Goal: Task Accomplishment & Management: Manage account settings

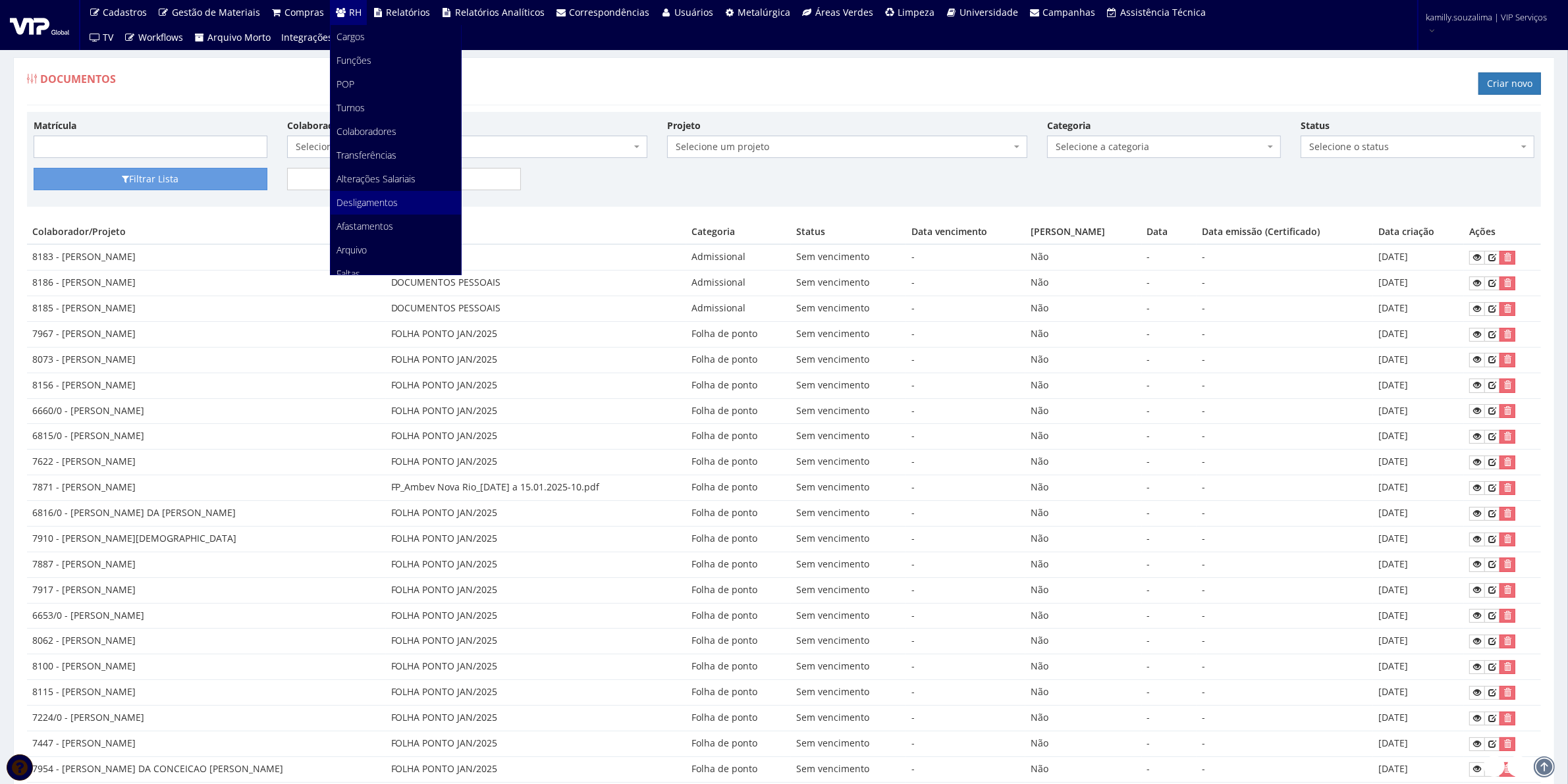
scroll to position [82, 0]
click at [383, 139] on span "Afastamentos" at bounding box center [364, 144] width 56 height 13
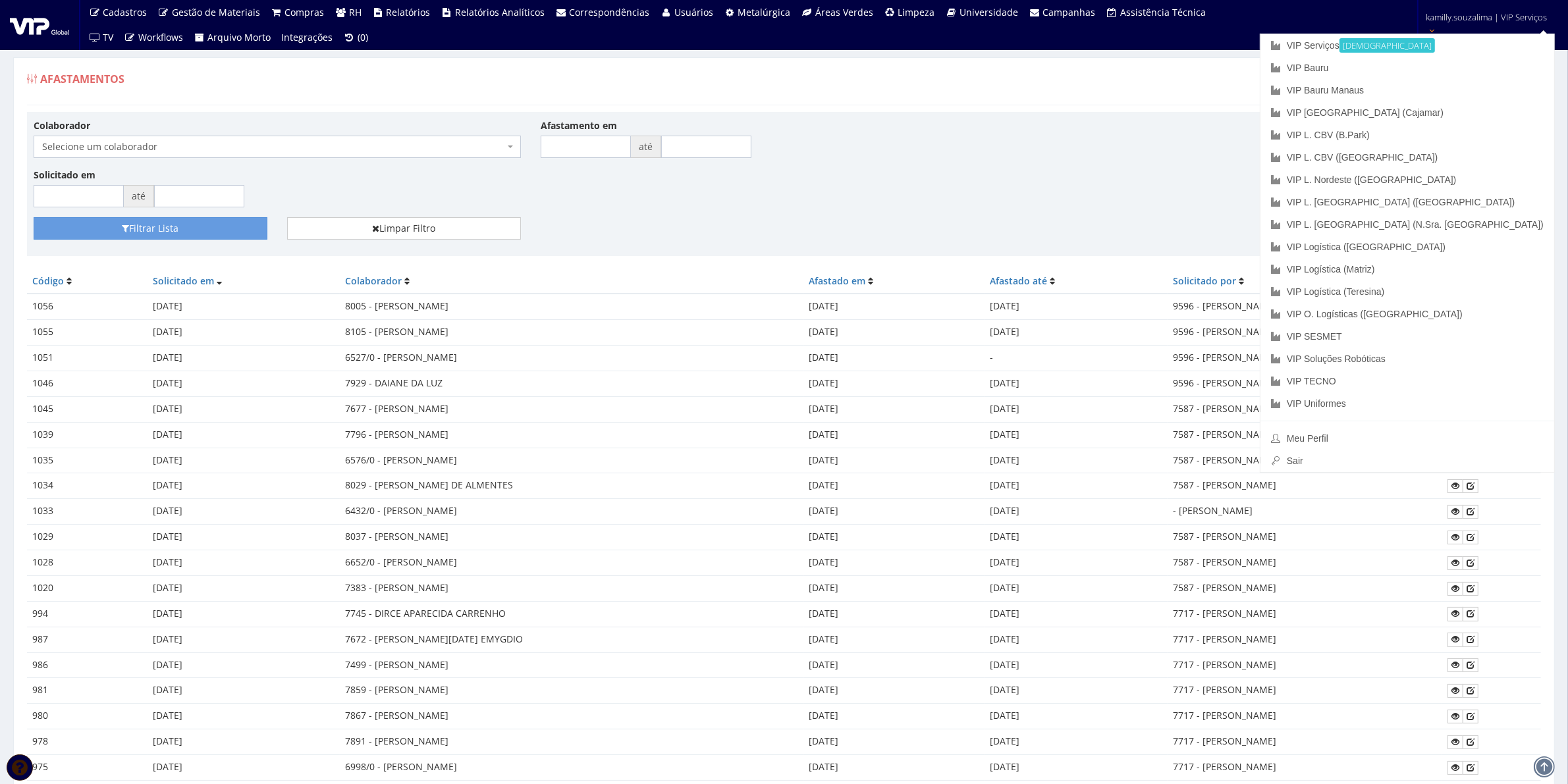
drag, startPoint x: 1358, startPoint y: 78, endPoint x: 1440, endPoint y: 77, distance: 82.0
click at [1367, 78] on div "Afastamentos Registrar Afastamento" at bounding box center [784, 85] width 1513 height 40
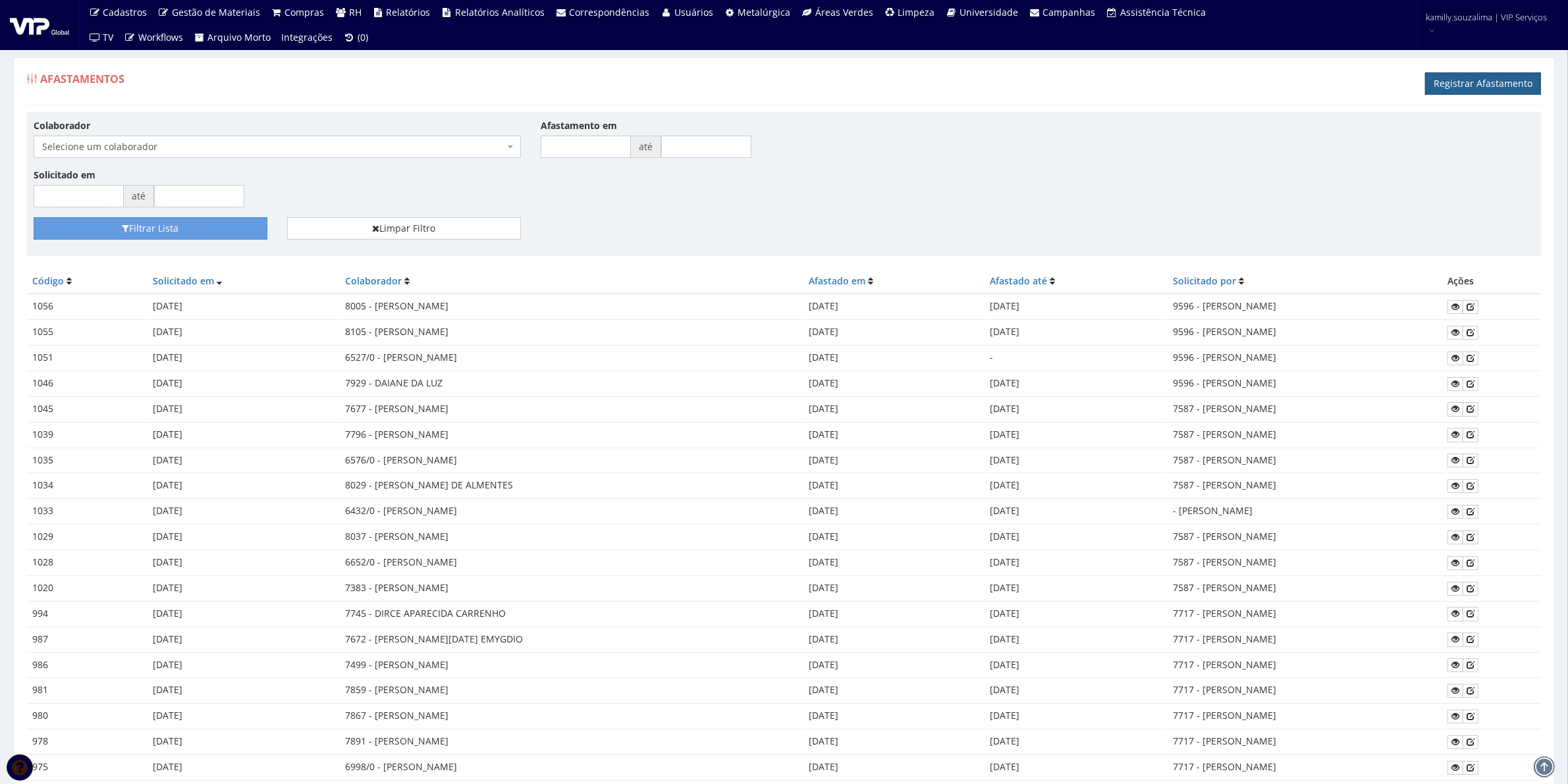
click at [1498, 83] on link "Registrar Afastamento" at bounding box center [1482, 83] width 116 height 22
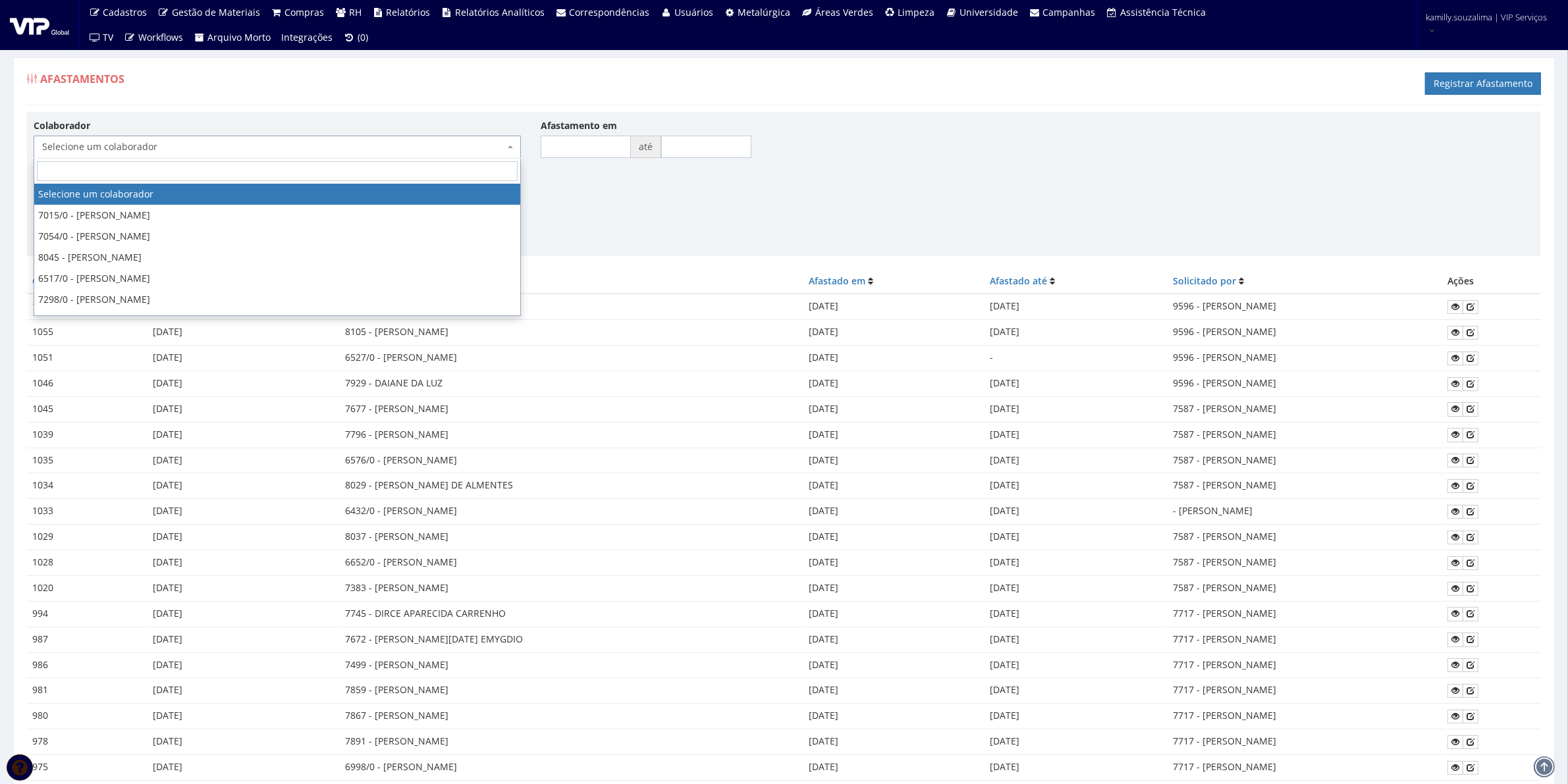
click at [181, 142] on span "Selecione um colaborador" at bounding box center [274, 147] width 463 height 13
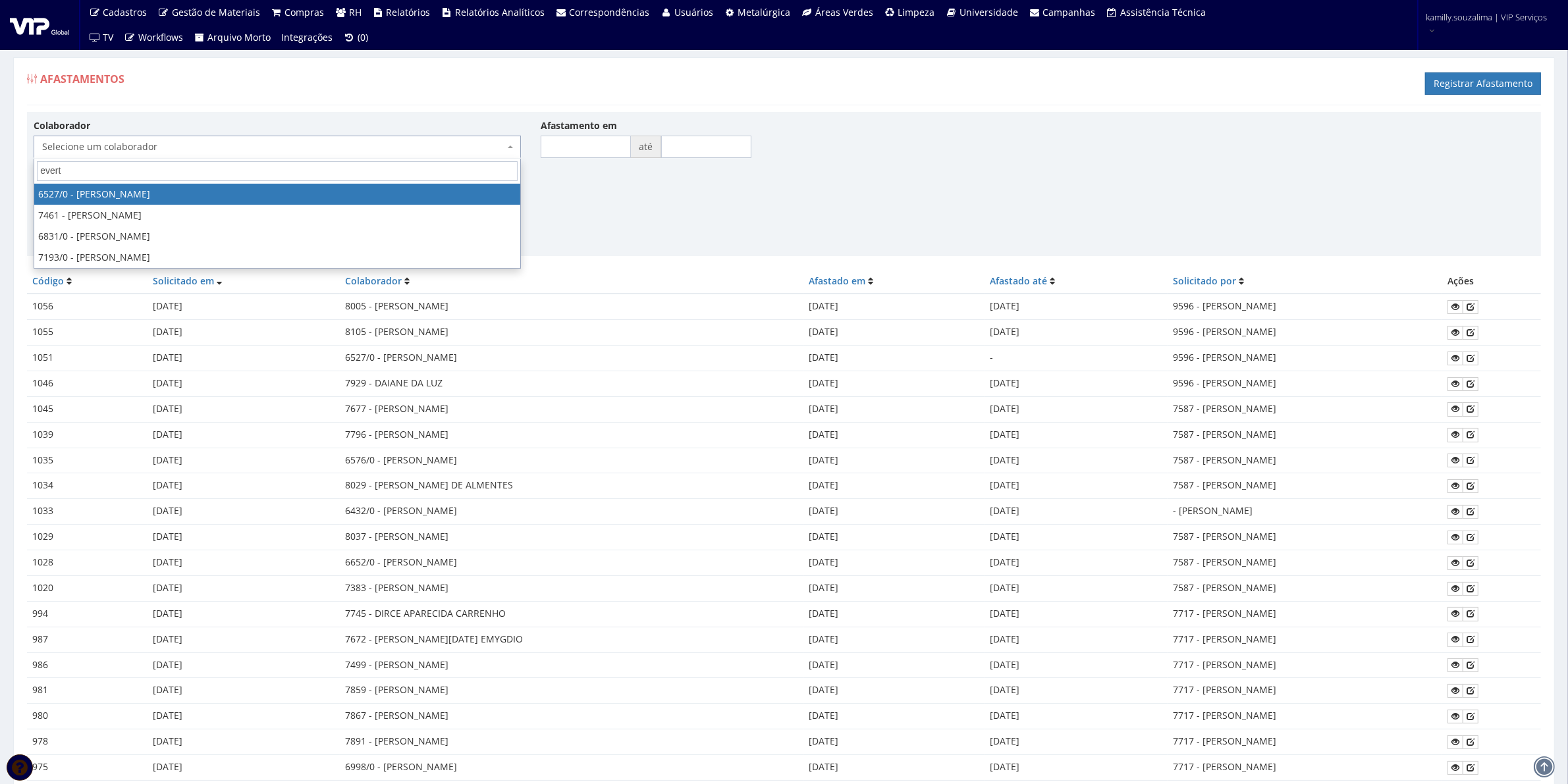
type input "evert"
select select "104"
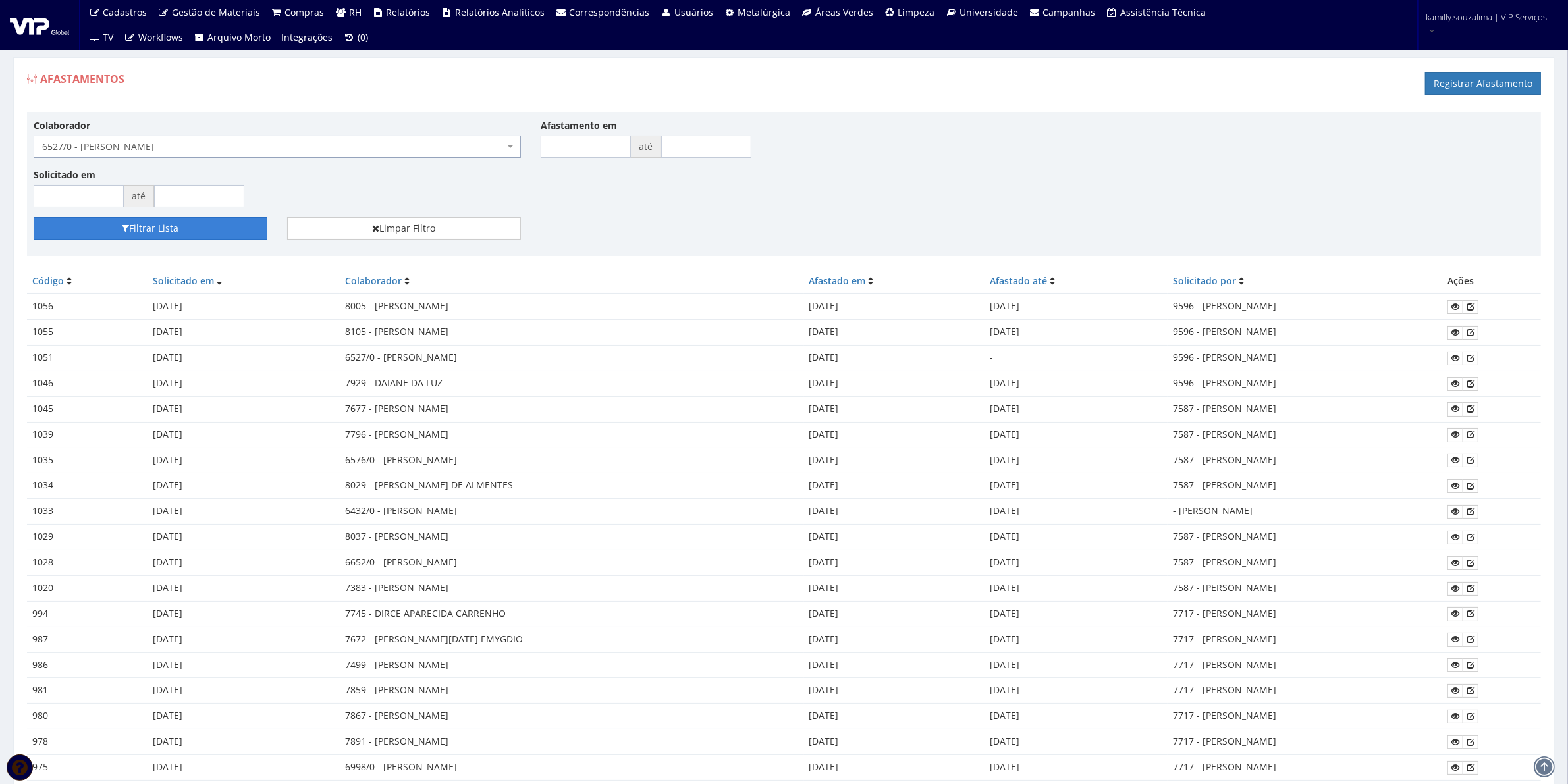
click at [168, 232] on button "Filtrar Lista" at bounding box center [150, 228] width 234 height 22
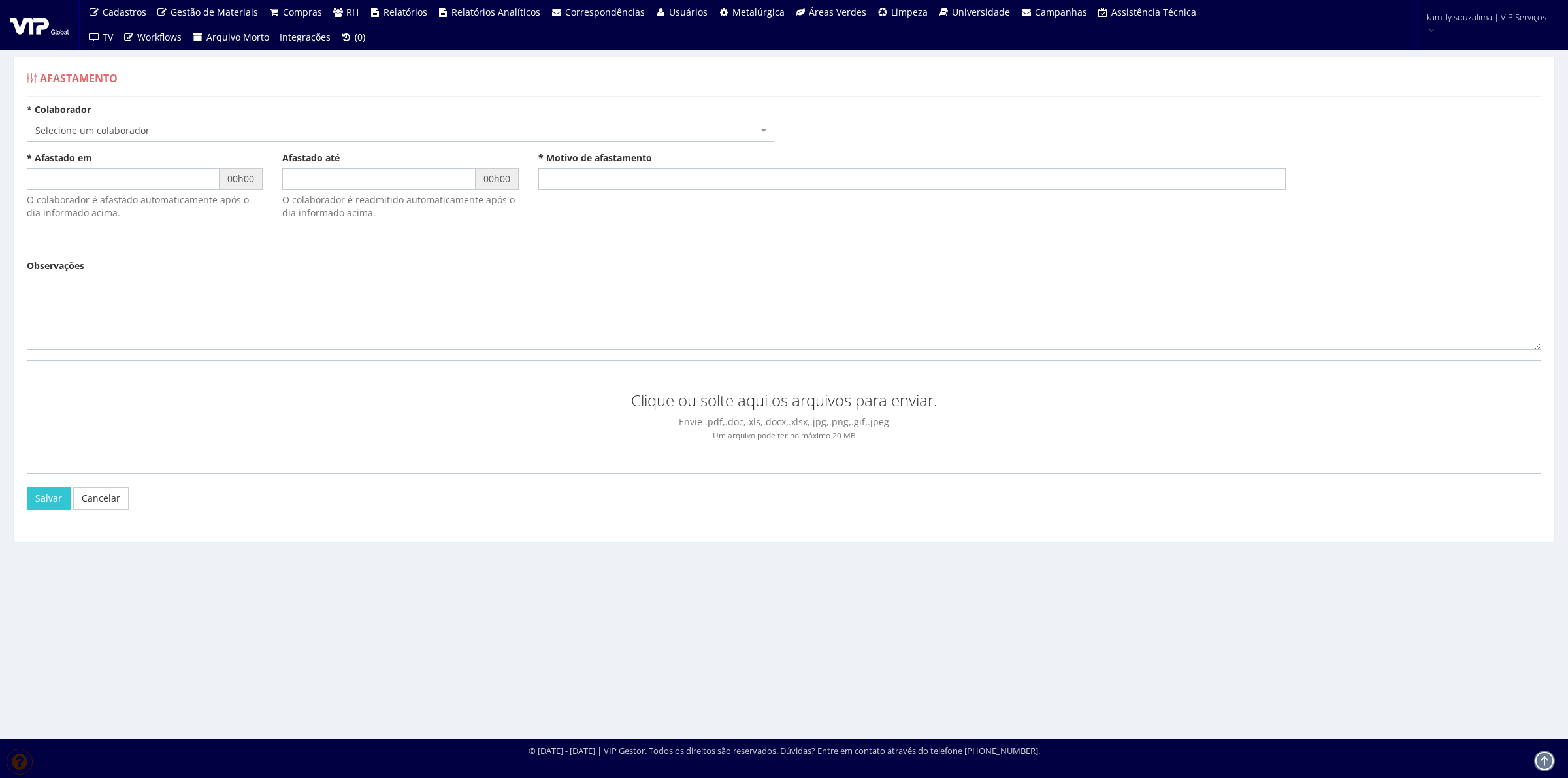
click at [149, 139] on span "Selecione um colaborador" at bounding box center [400, 130] width 747 height 22
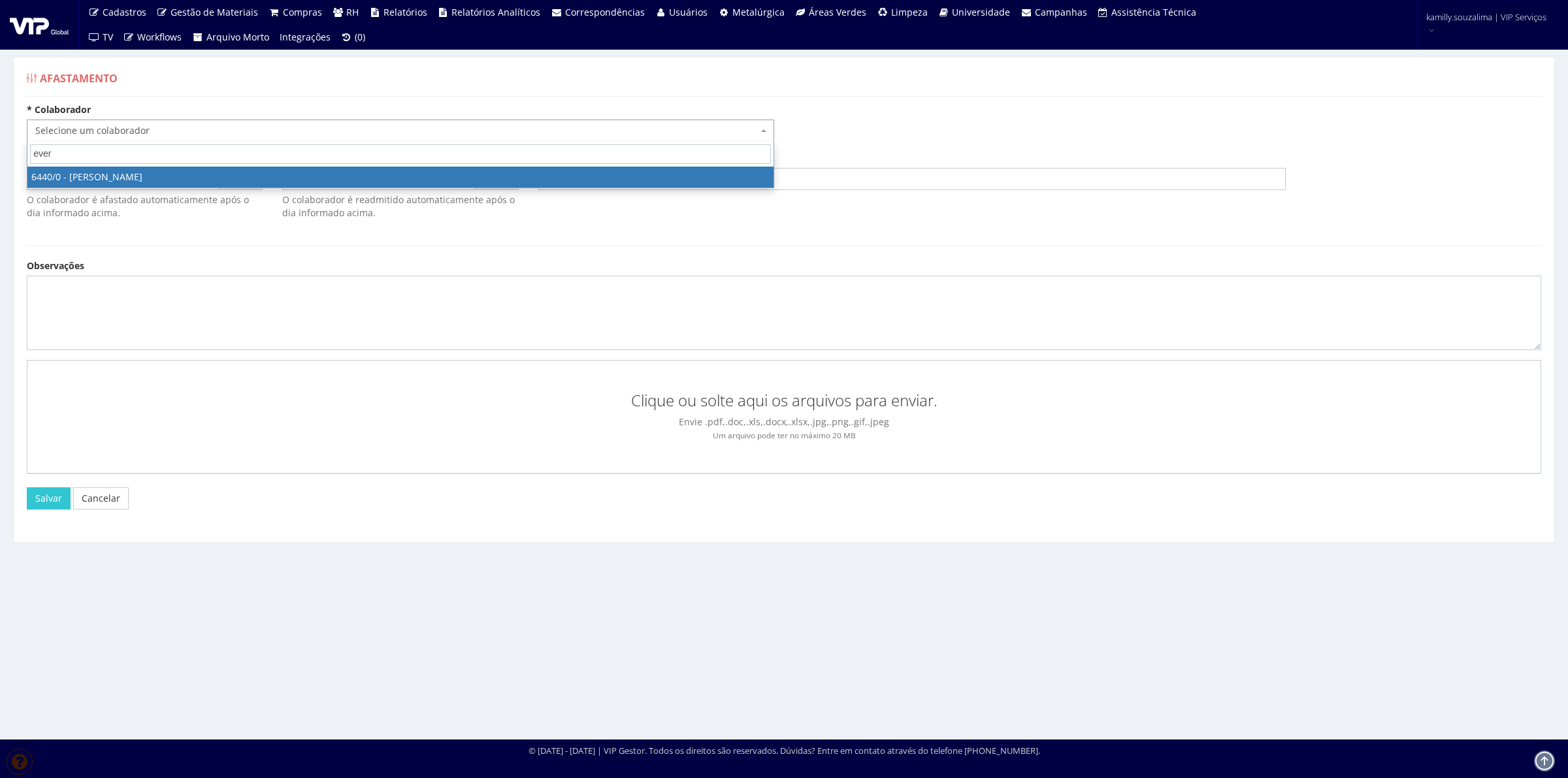
type input "evert"
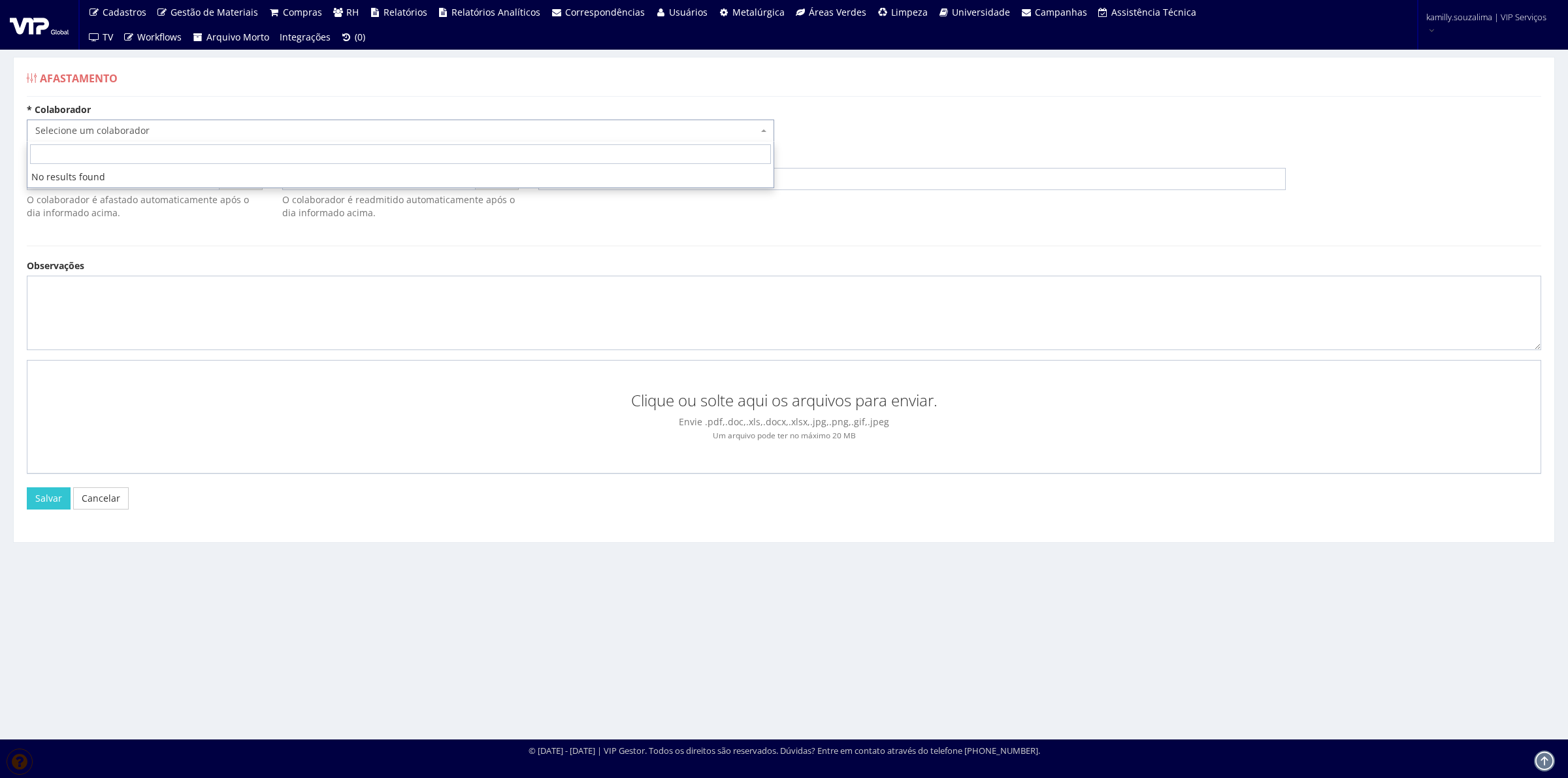
click at [334, 78] on div "Afastamento" at bounding box center [784, 81] width 1515 height 31
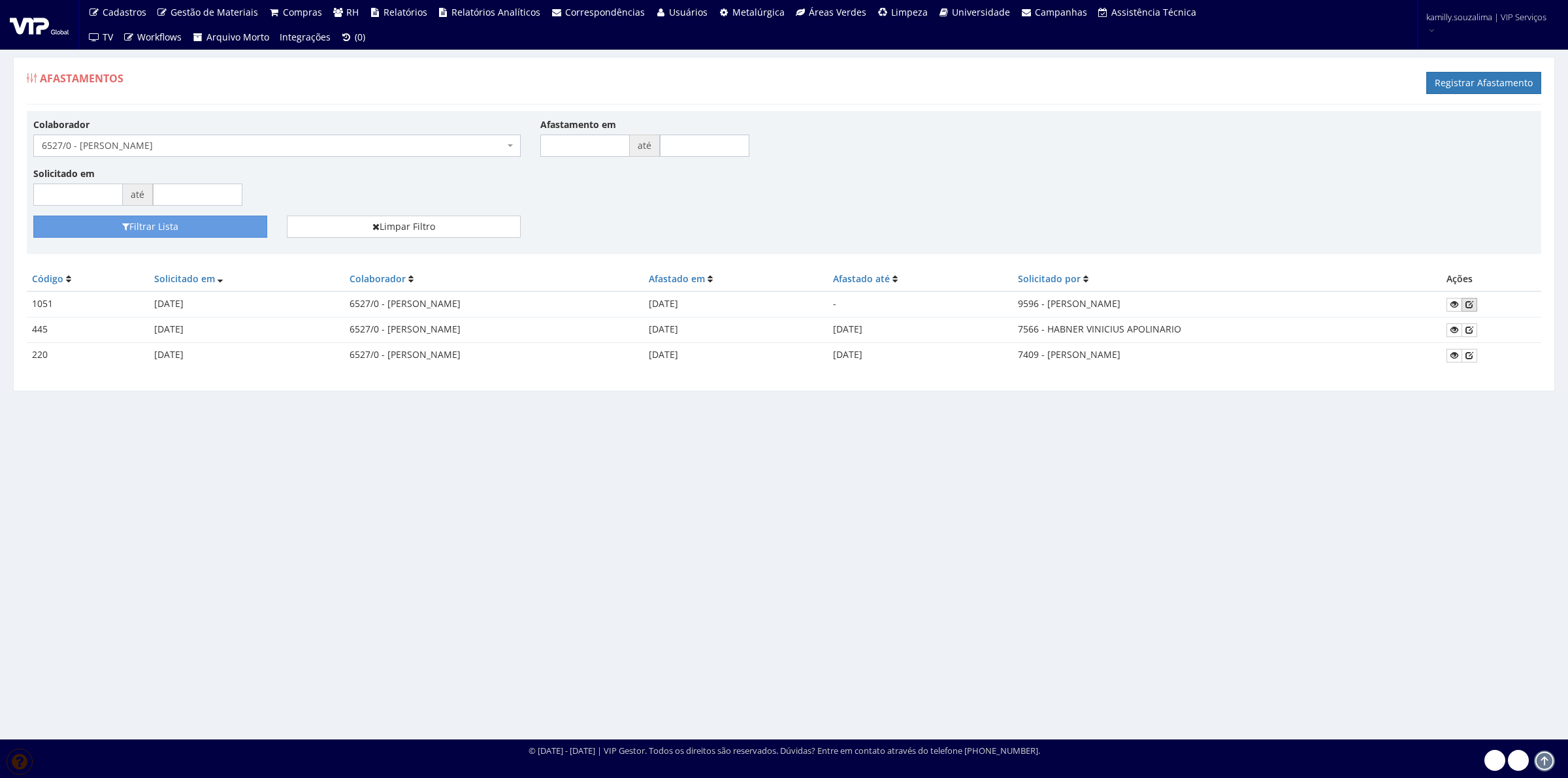
click at [1473, 307] on icon at bounding box center [1470, 305] width 8 height 9
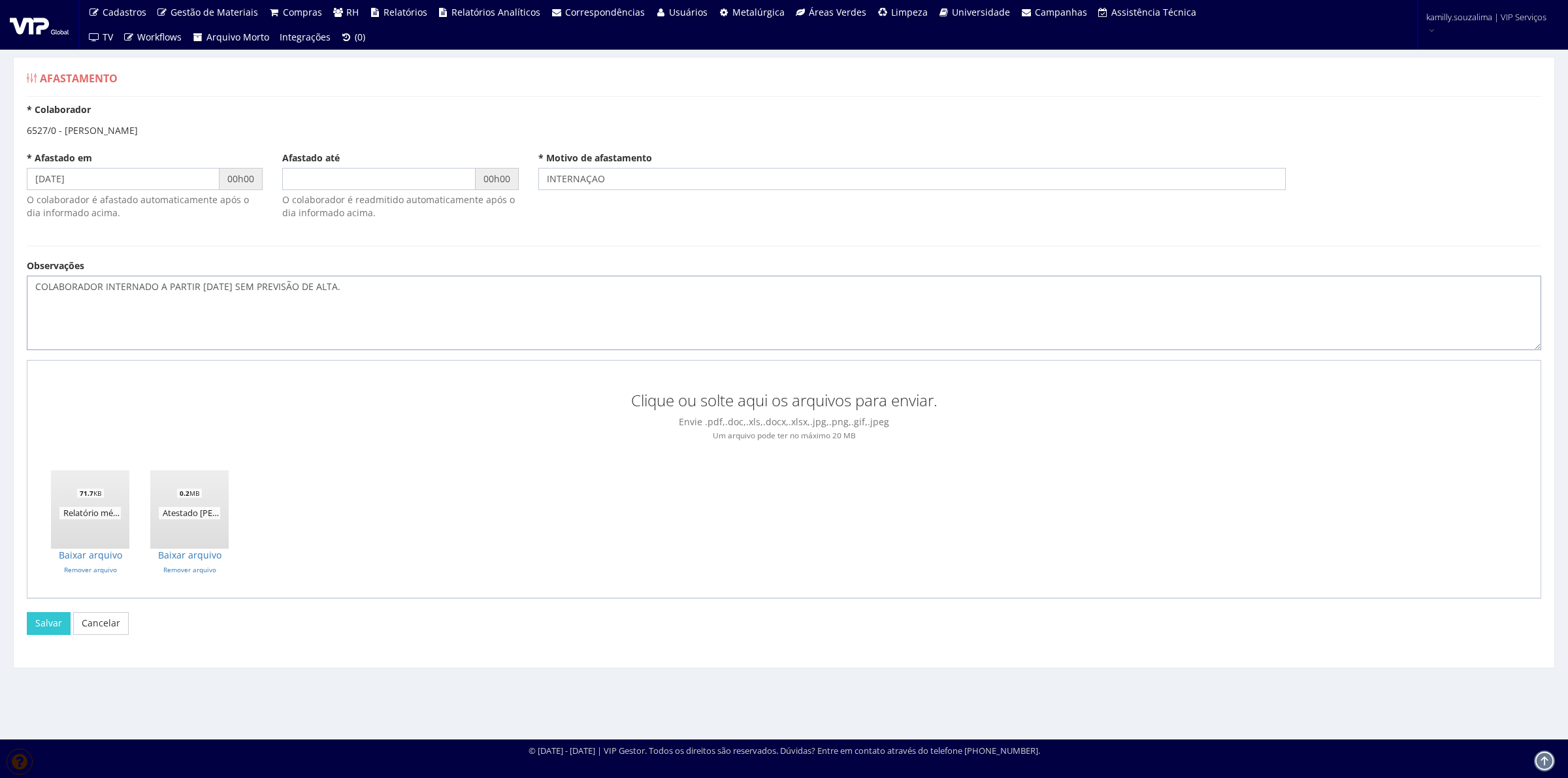
click at [374, 282] on textarea "COLABORADOR INTERNADO A PARTIR 15/10/2024 SEM PREVISÃO DE ALTA." at bounding box center [784, 312] width 1515 height 74
type textarea "COLABORADOR INTERNADO A PARTIR 15/10/2024 SEM PREVISÃO DE ALTA. CESSAÇÃO SERÁ E…"
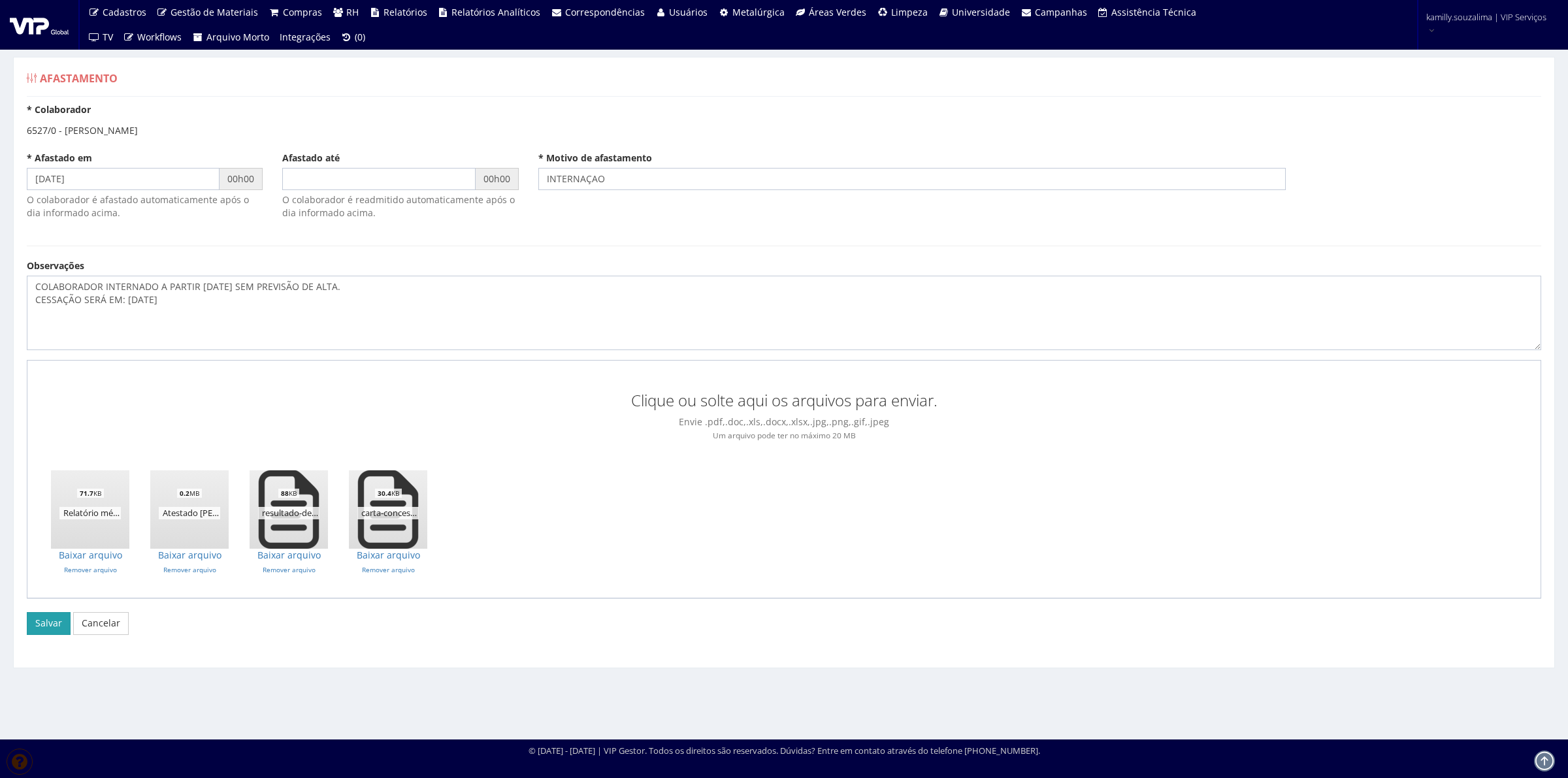
click at [39, 622] on button "Salvar" at bounding box center [49, 623] width 44 height 22
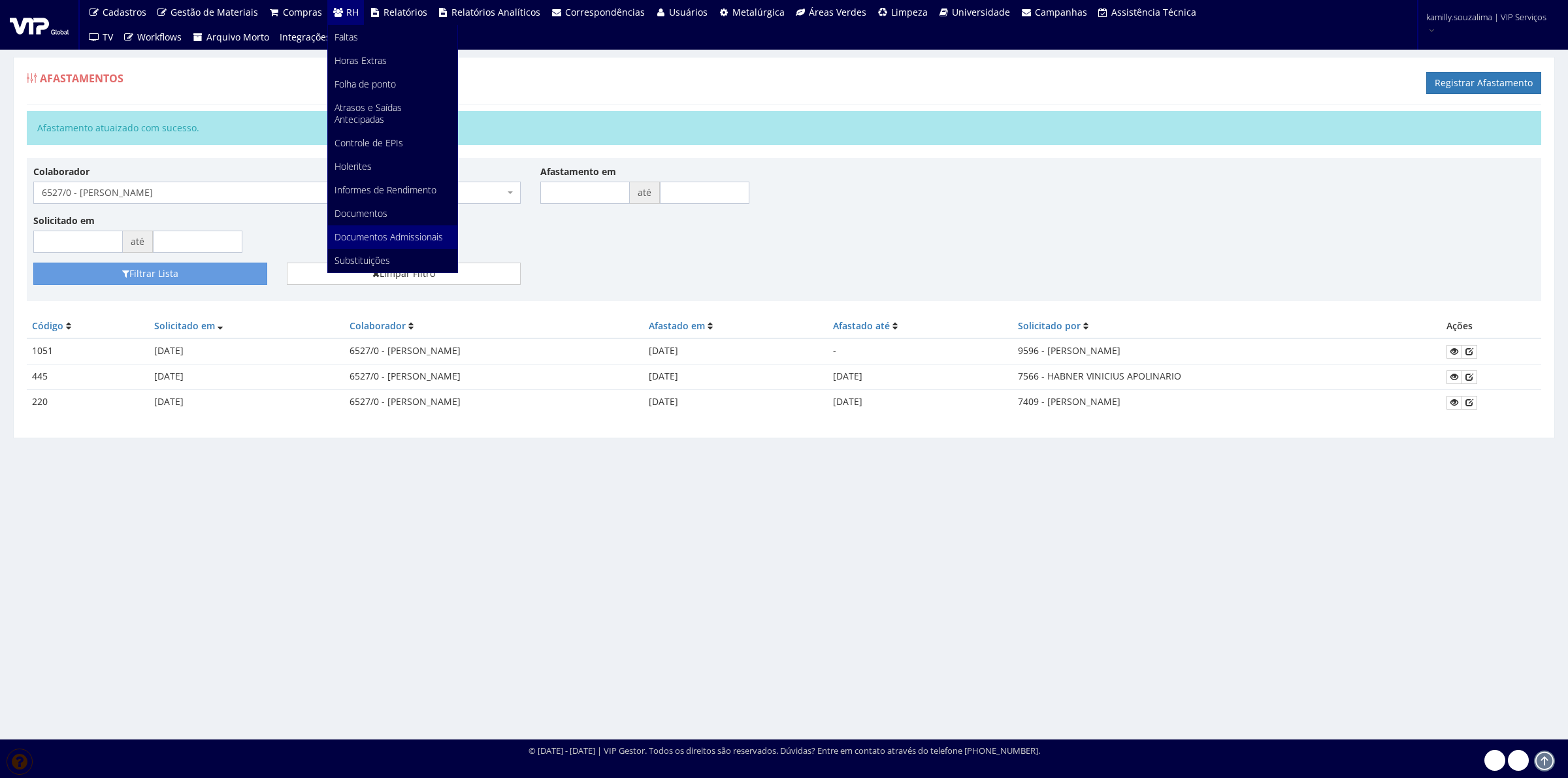
scroll to position [246, 0]
click at [398, 202] on link "Documentos" at bounding box center [392, 214] width 129 height 24
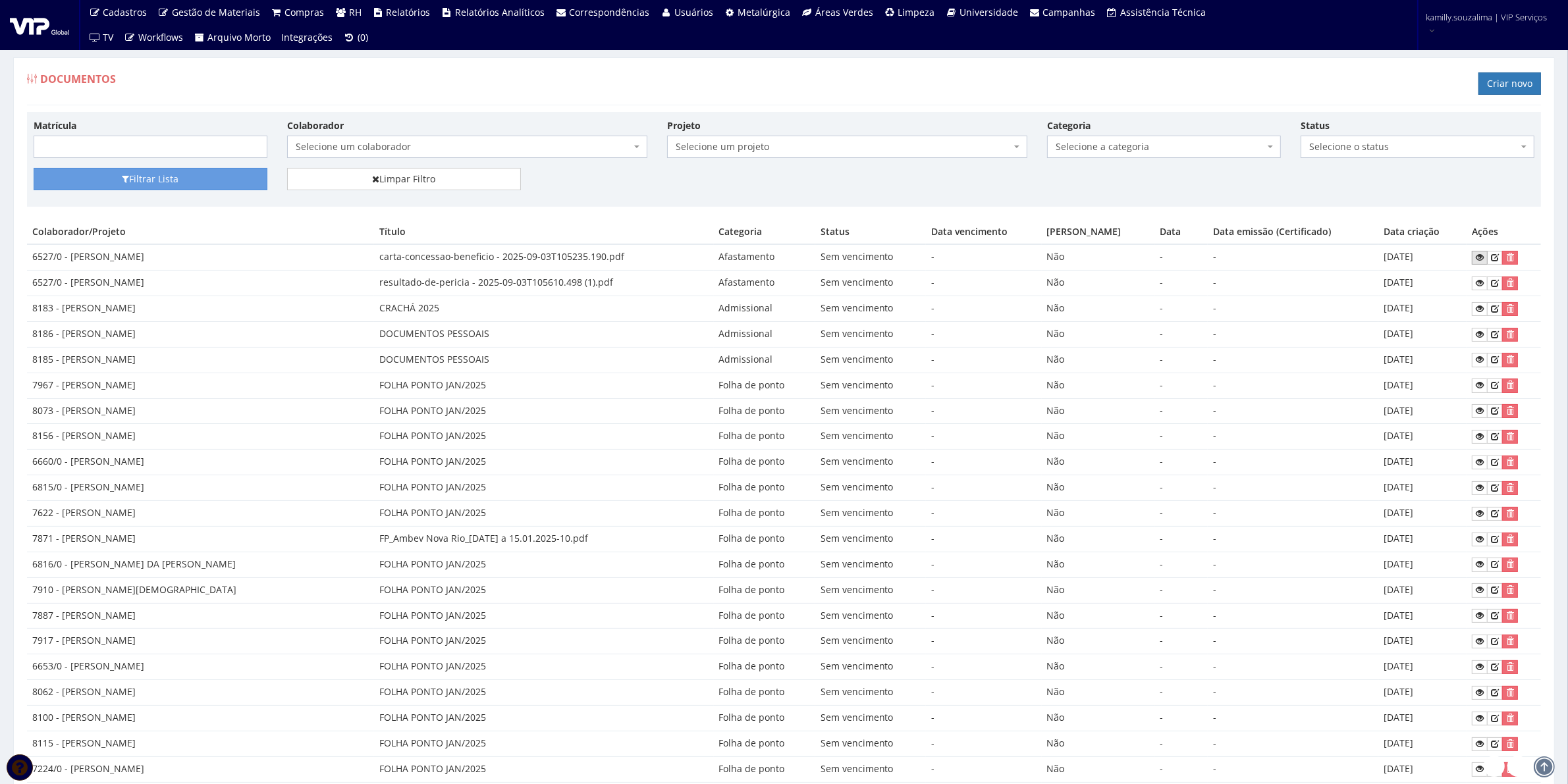
click at [1484, 258] on link at bounding box center [1479, 257] width 16 height 14
click at [1475, 254] on icon at bounding box center [1479, 257] width 8 height 9
click at [1478, 282] on icon at bounding box center [1479, 283] width 8 height 9
click at [1487, 87] on link "Criar novo" at bounding box center [1510, 83] width 63 height 22
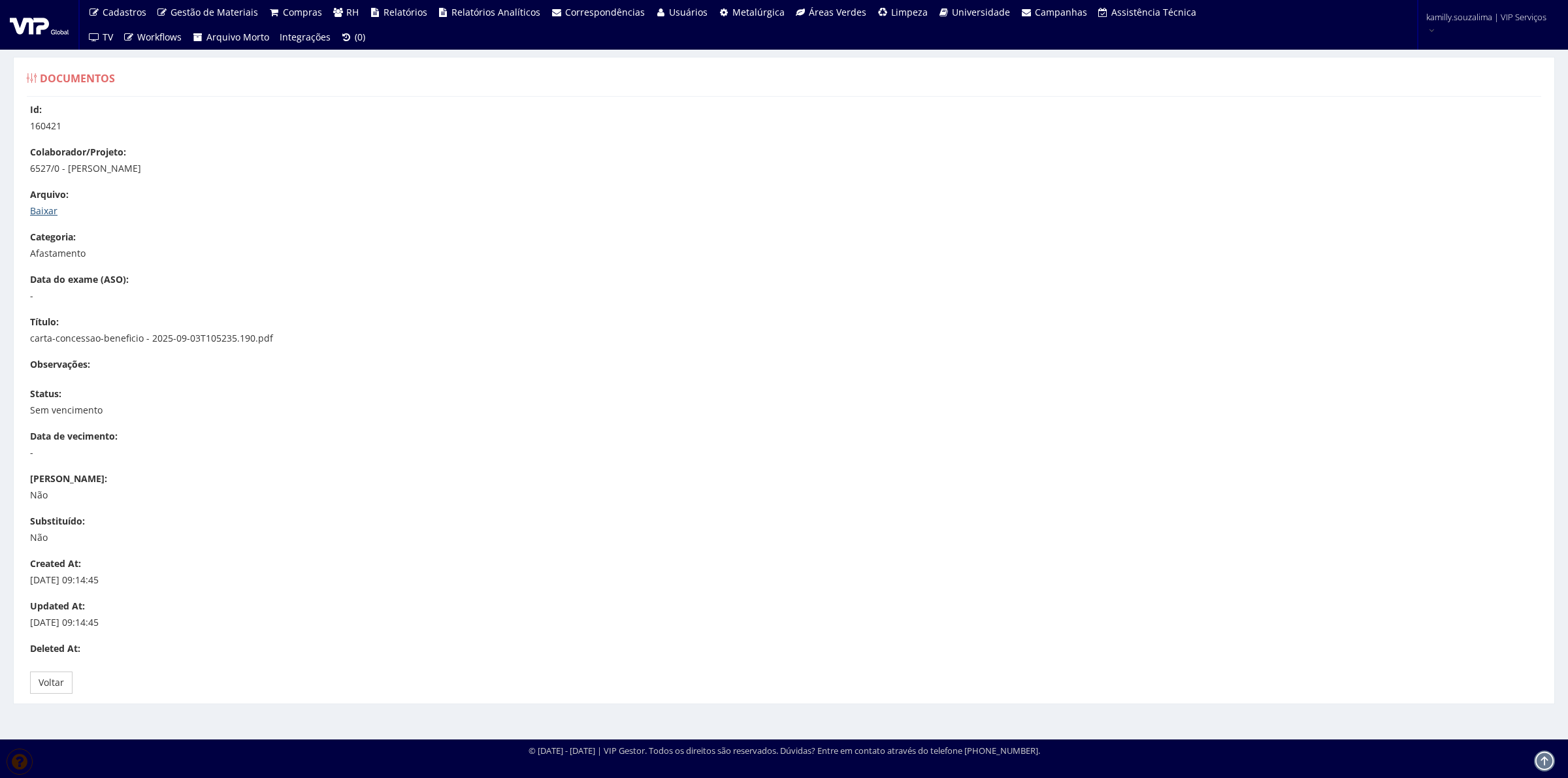
click at [49, 206] on link "Baixar" at bounding box center [44, 211] width 28 height 13
click at [50, 214] on link "Baixar" at bounding box center [44, 211] width 28 height 13
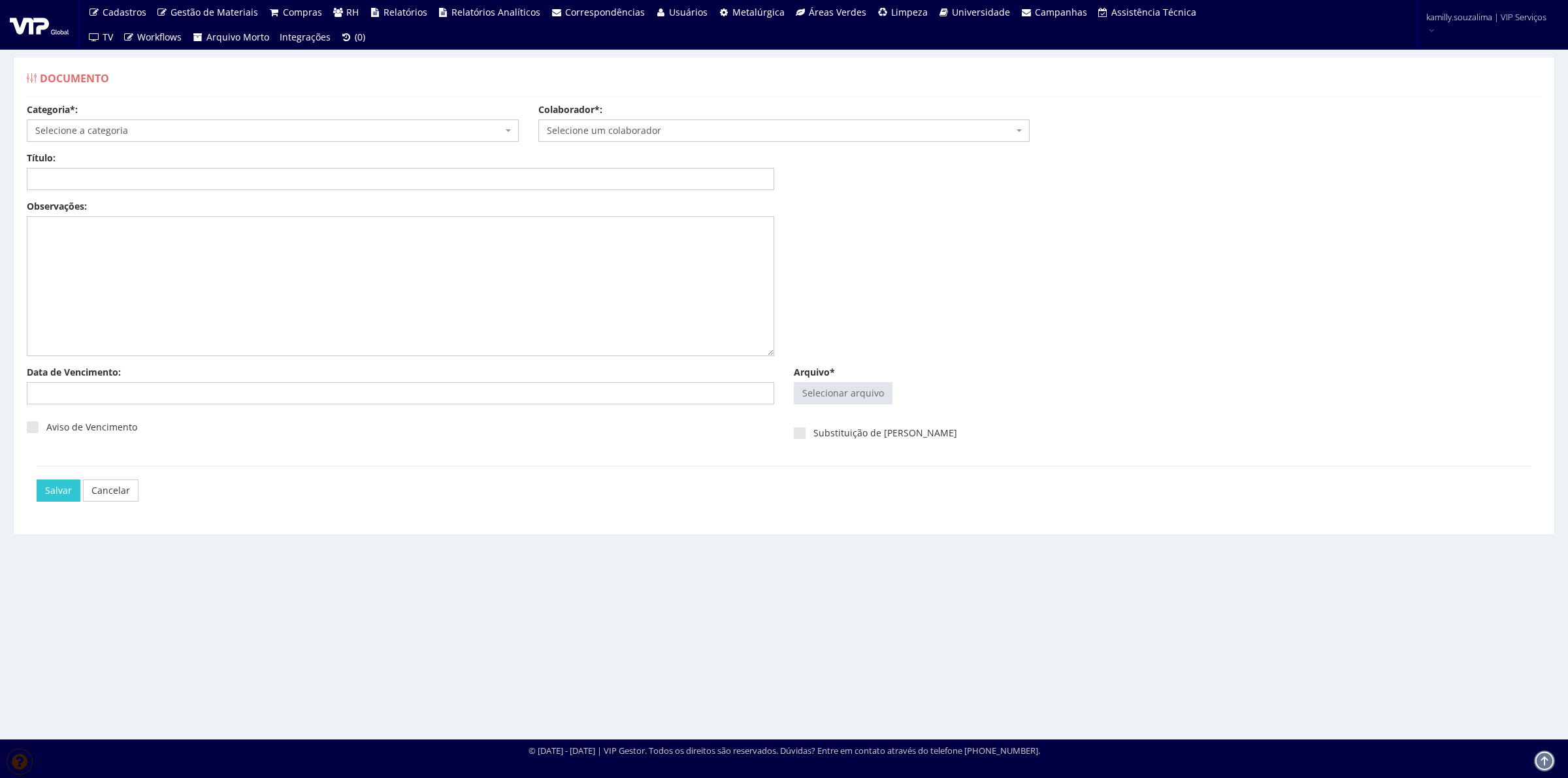
click at [451, 117] on div "Categoria*: Selecione a categoria Aso Segurança no trabalho - PGR Segurança no …" at bounding box center [273, 122] width 511 height 39
click at [445, 122] on span "Selecione a categoria" at bounding box center [273, 130] width 492 height 22
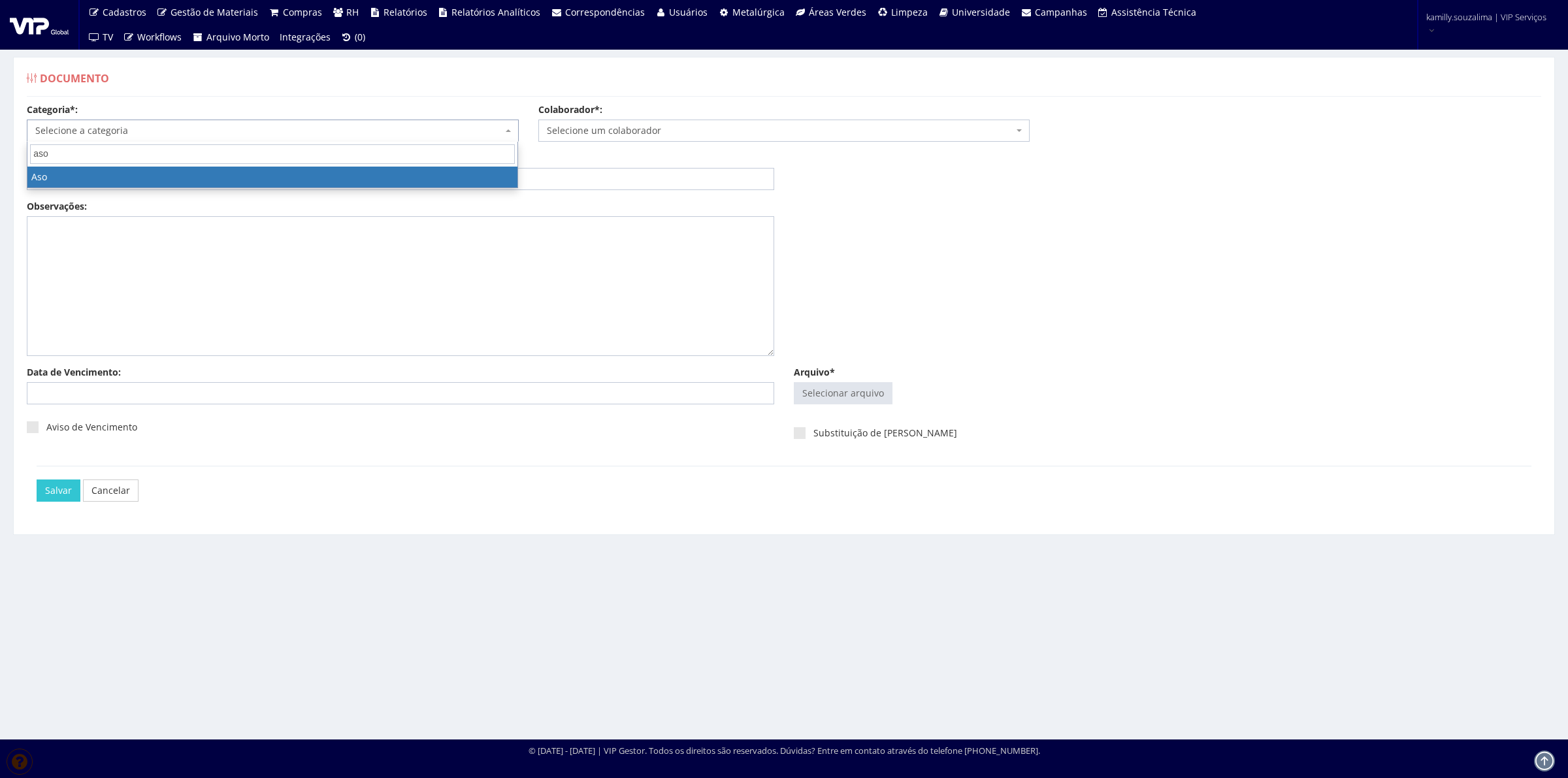
type input "aso"
select select "aso"
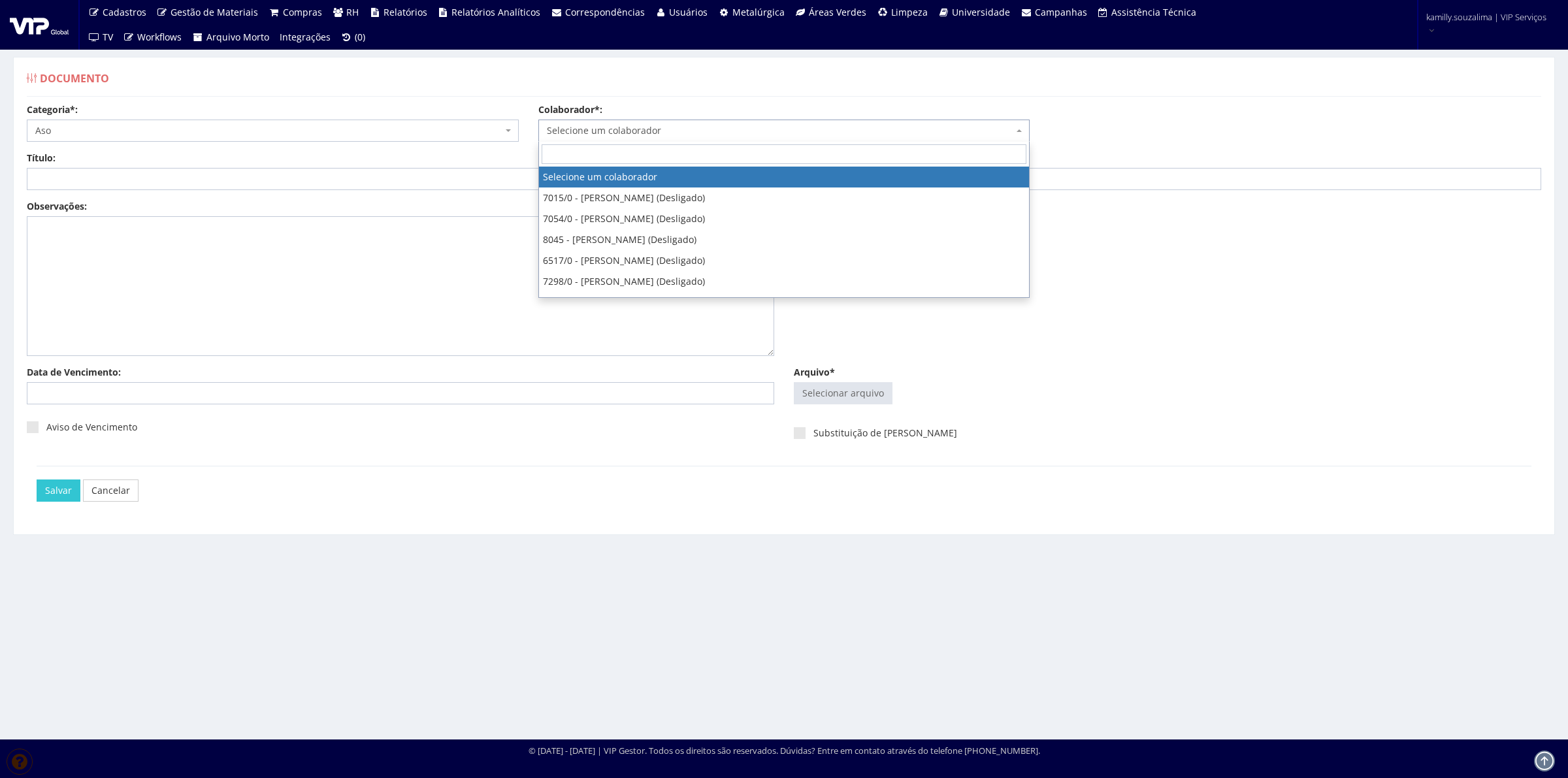
click at [675, 126] on span "Selecione um colaborador" at bounding box center [780, 130] width 467 height 13
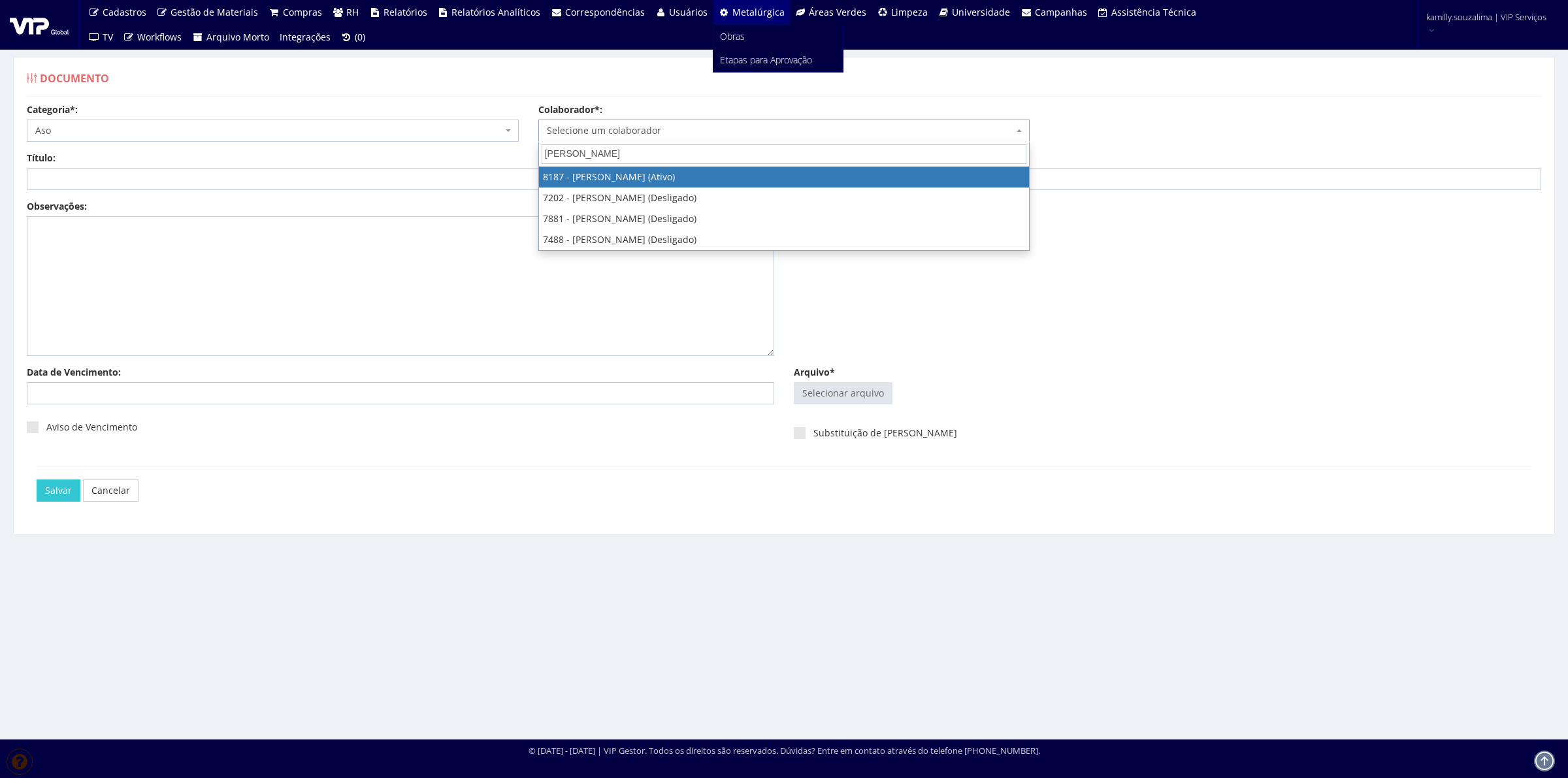
type input "arthur"
select select "4101"
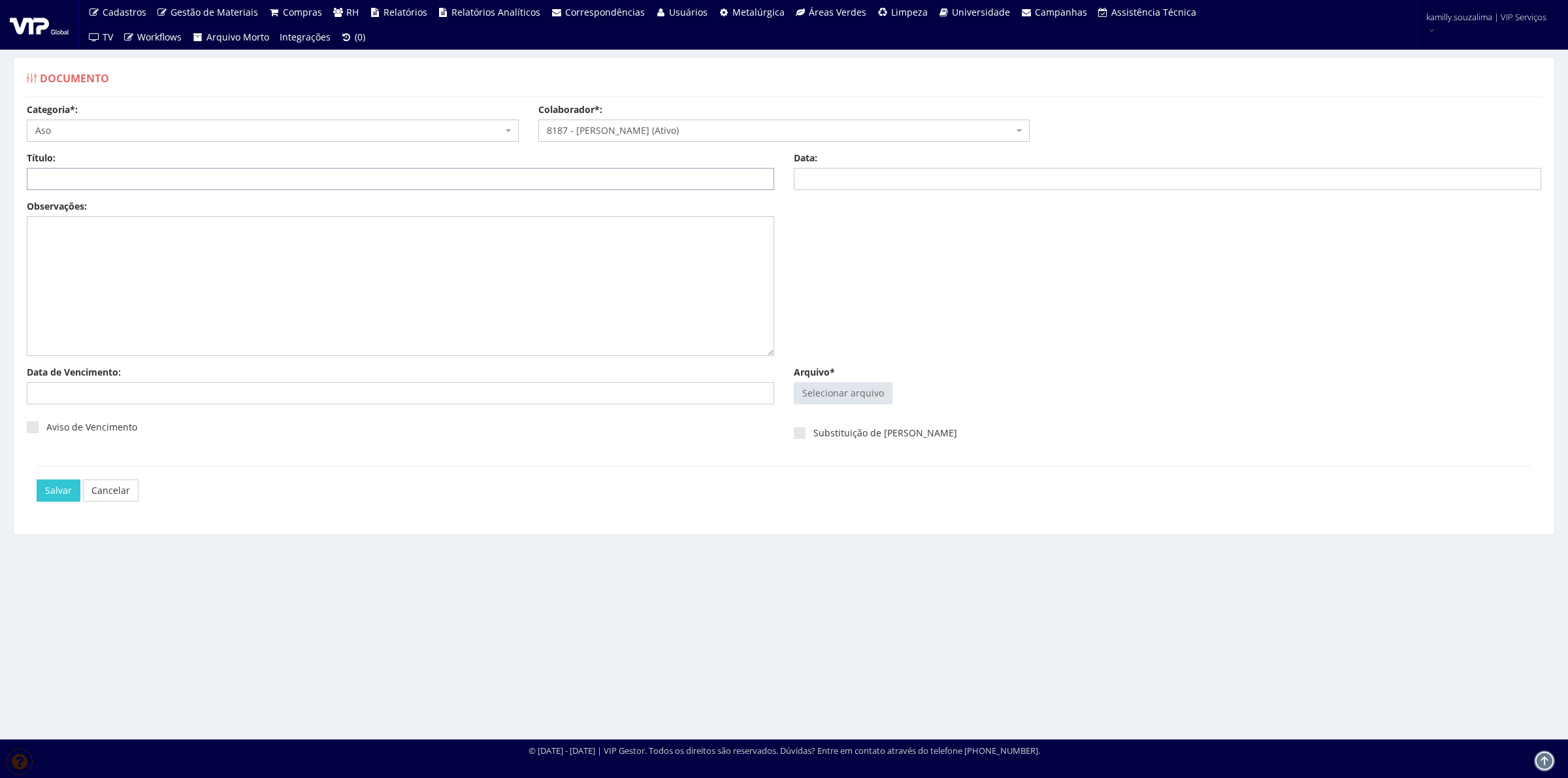
click at [412, 177] on input "Título:" at bounding box center [400, 179] width 747 height 22
type input "ASO ADMISSIONAL"
click at [823, 183] on input "Data:" at bounding box center [1168, 179] width 747 height 22
type input "17/09/2025"
click at [853, 403] on input "Arquivo*" at bounding box center [844, 393] width 97 height 21
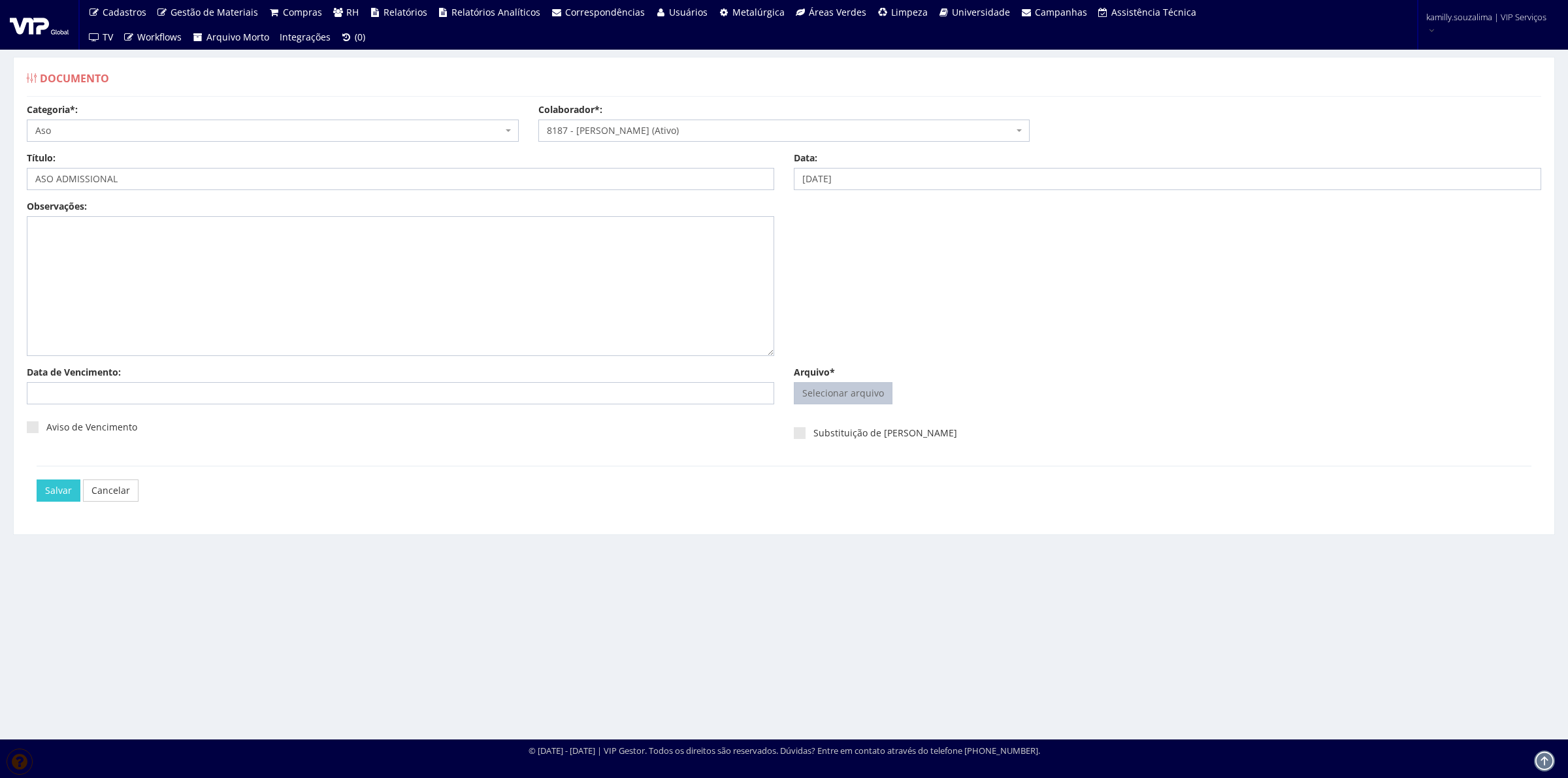
type input "C:\fakepath\ASO Arthur.pdf"
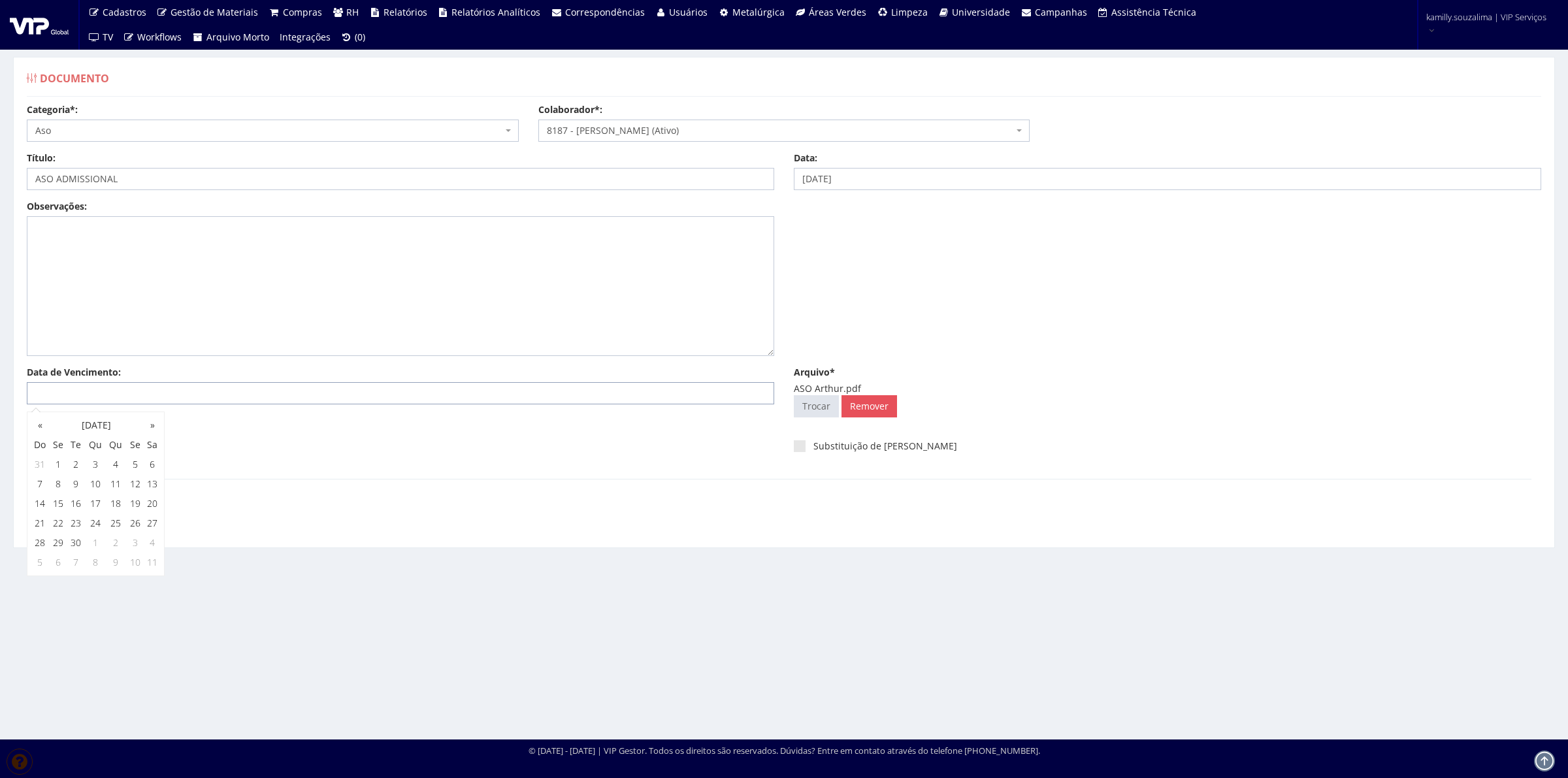
click at [242, 386] on input "Data de Vencimento:" at bounding box center [400, 393] width 747 height 22
type input "17/09/2026"
click at [481, 363] on div "Observações:" at bounding box center [784, 283] width 1534 height 166
drag, startPoint x: 39, startPoint y: 428, endPoint x: 62, endPoint y: 425, distance: 23.2
click at [42, 426] on label "Aviso de Vencimento" at bounding box center [82, 427] width 110 height 13
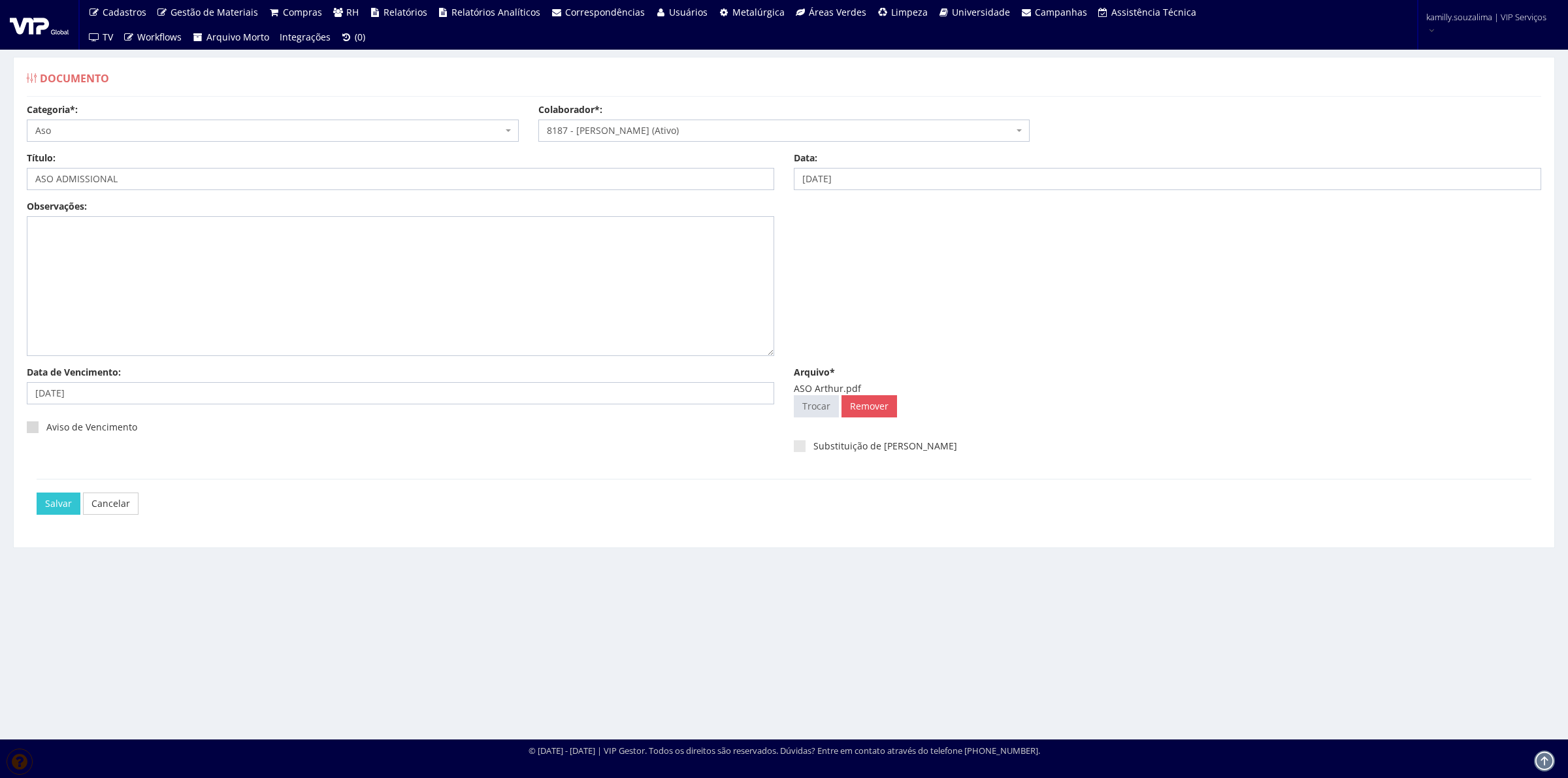
click at [47, 426] on input "Aviso de Vencimento" at bounding box center [50, 427] width 8 height 8
checkbox input "true"
click at [53, 504] on input "Salvar" at bounding box center [59, 504] width 44 height 22
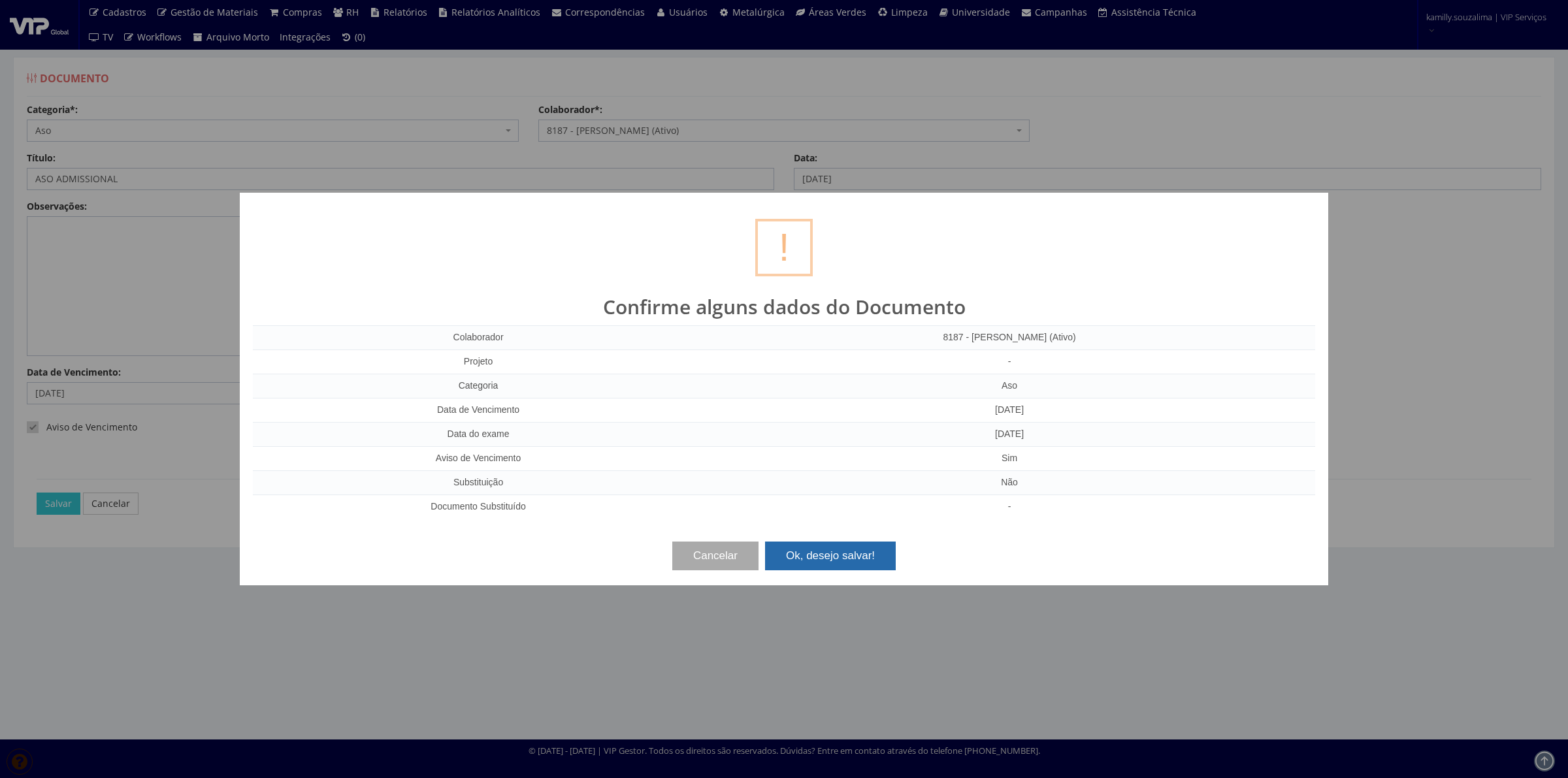
click at [852, 545] on button "Ok, desejo salvar!" at bounding box center [831, 555] width 130 height 28
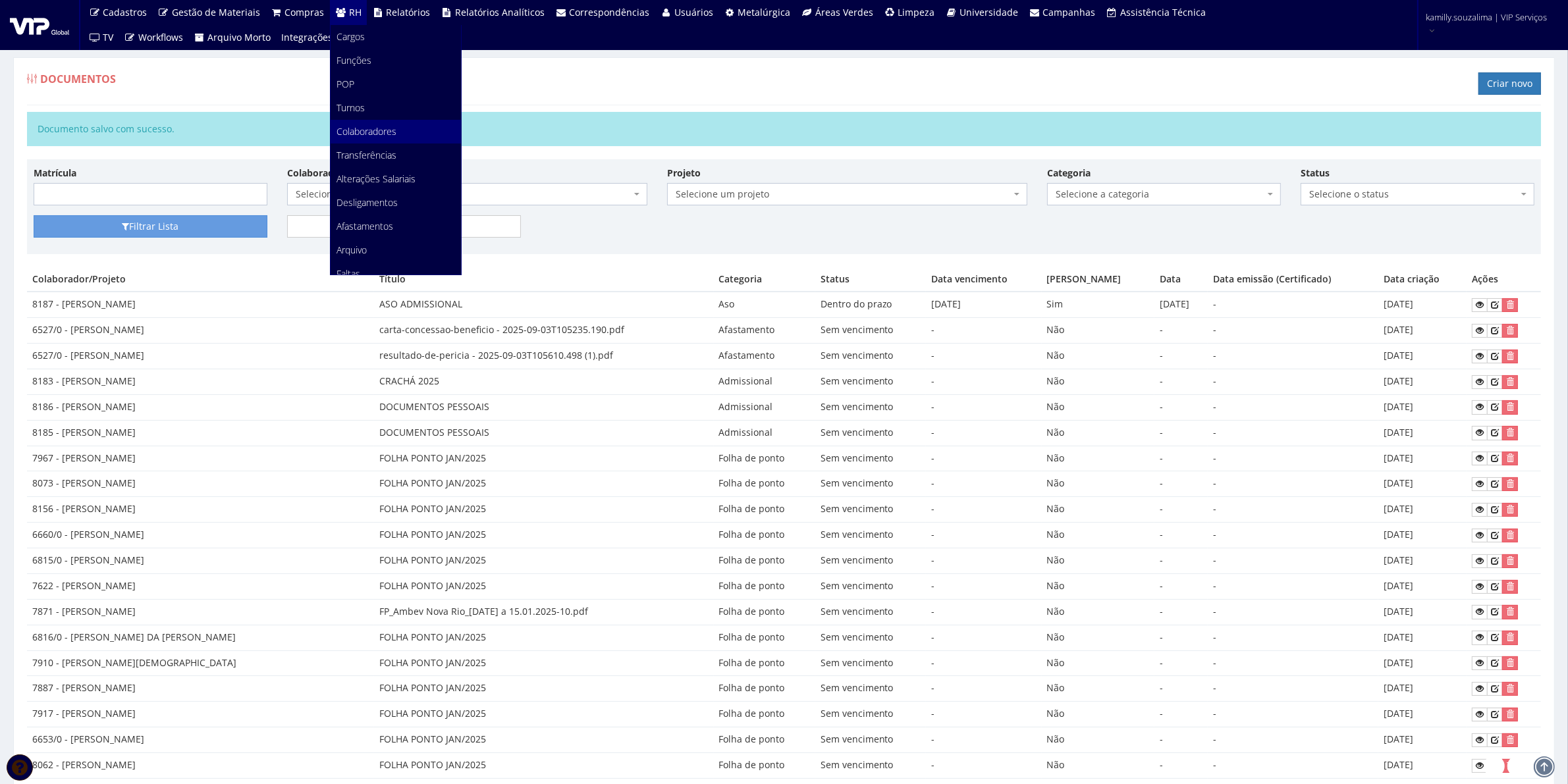
click at [387, 126] on span "Colaboradores" at bounding box center [366, 131] width 60 height 13
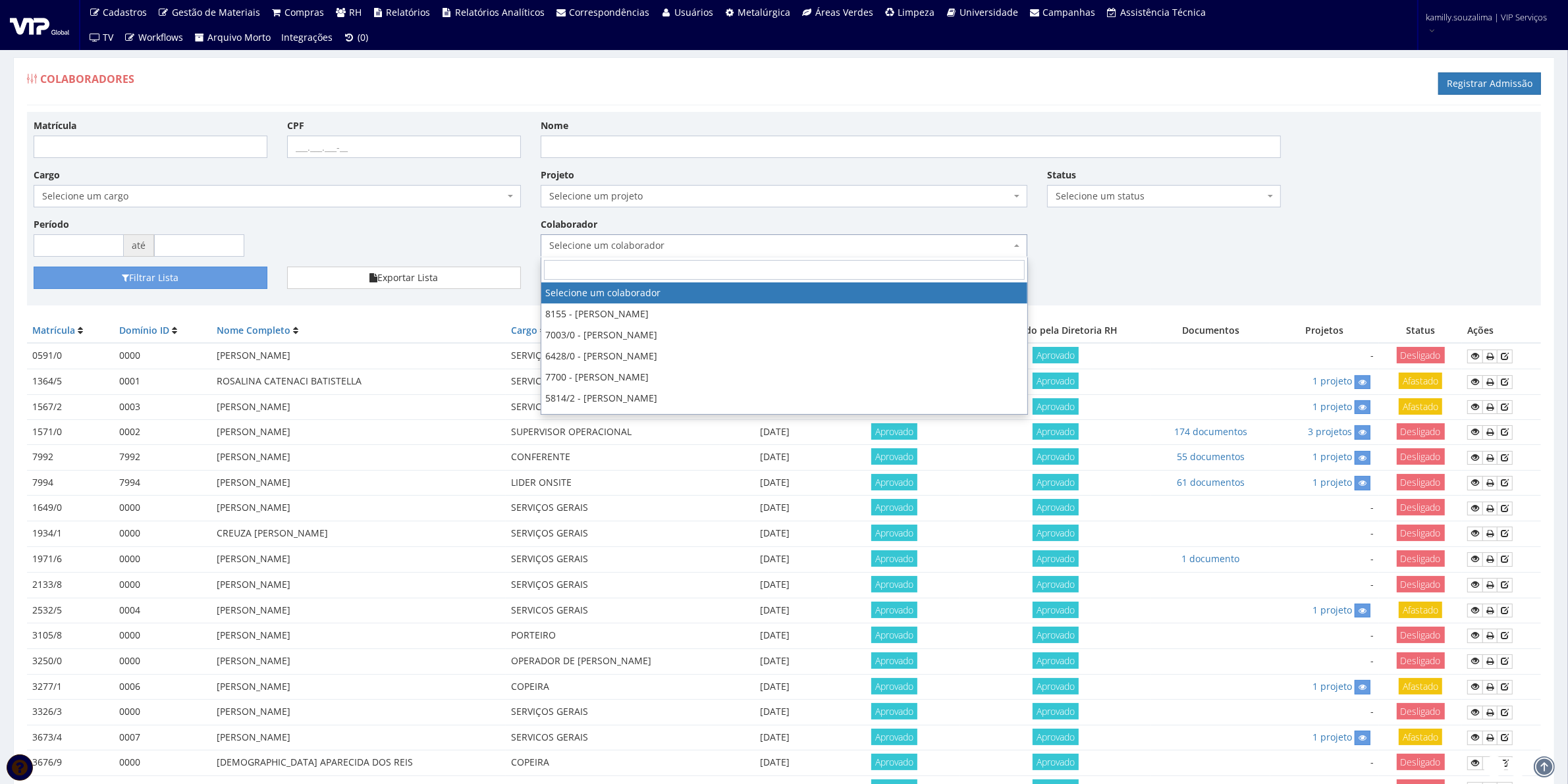
click at [894, 254] on span "Selecione um colaborador" at bounding box center [784, 245] width 488 height 22
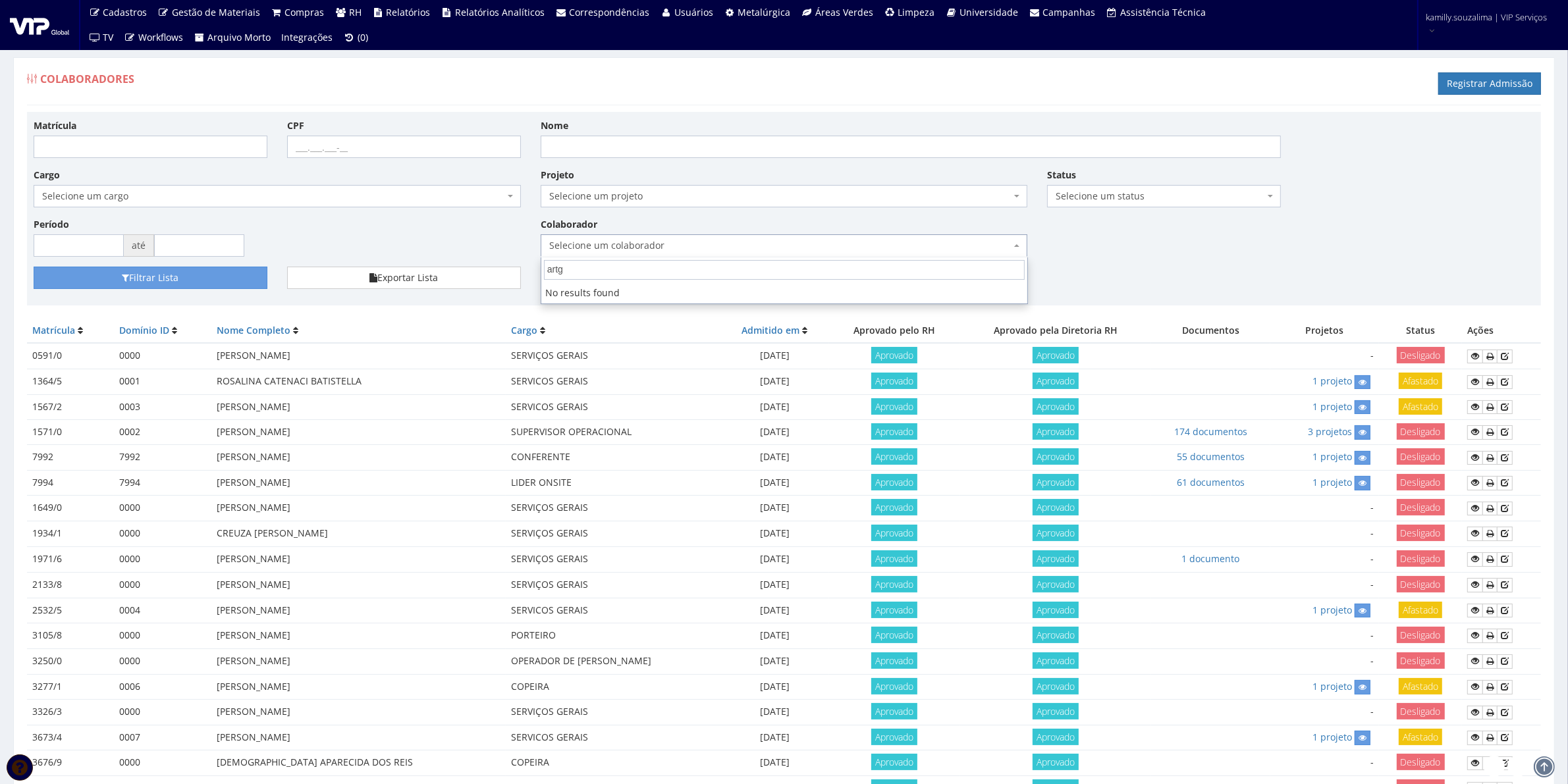
type input "art"
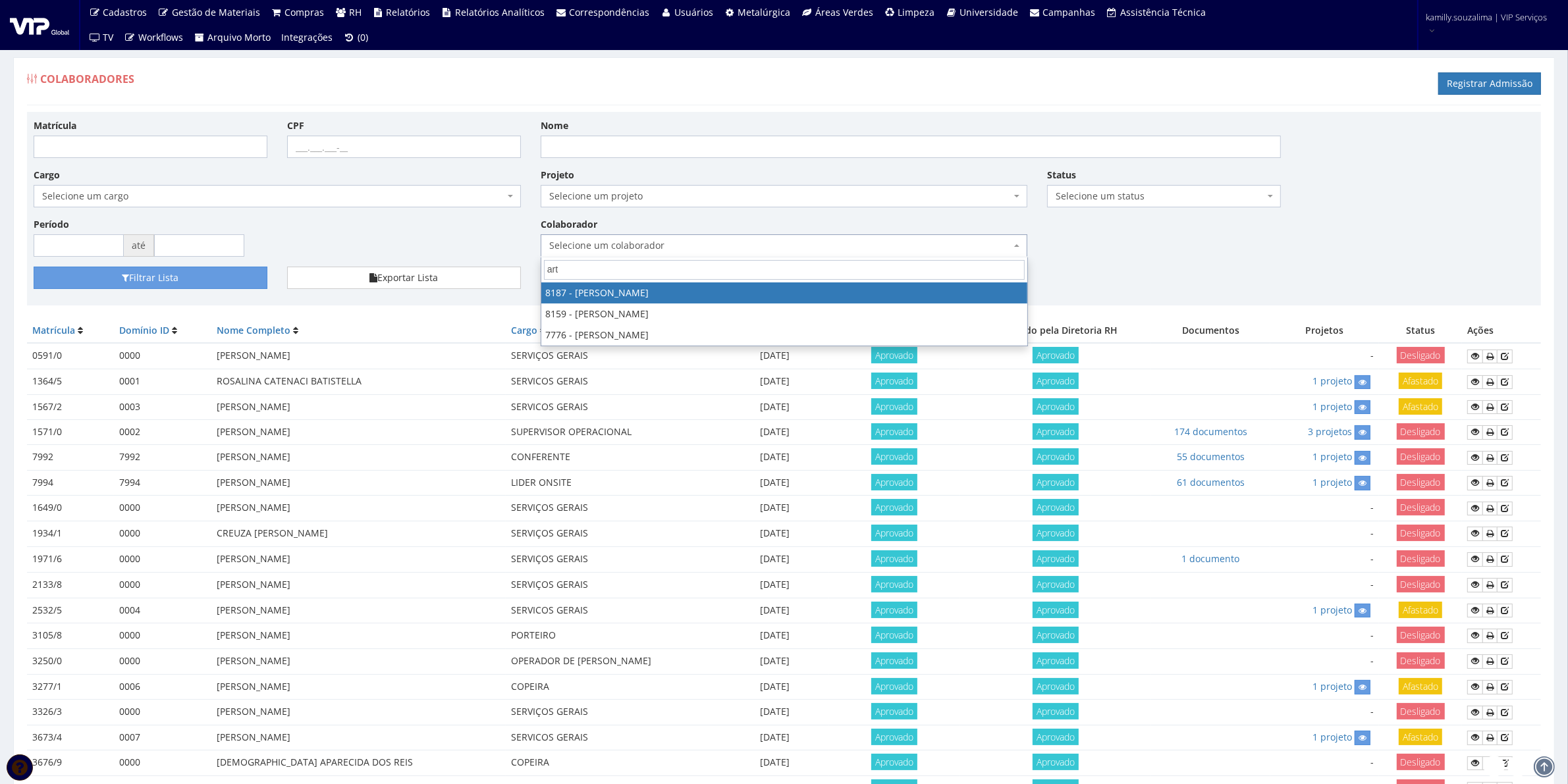
select select "4101"
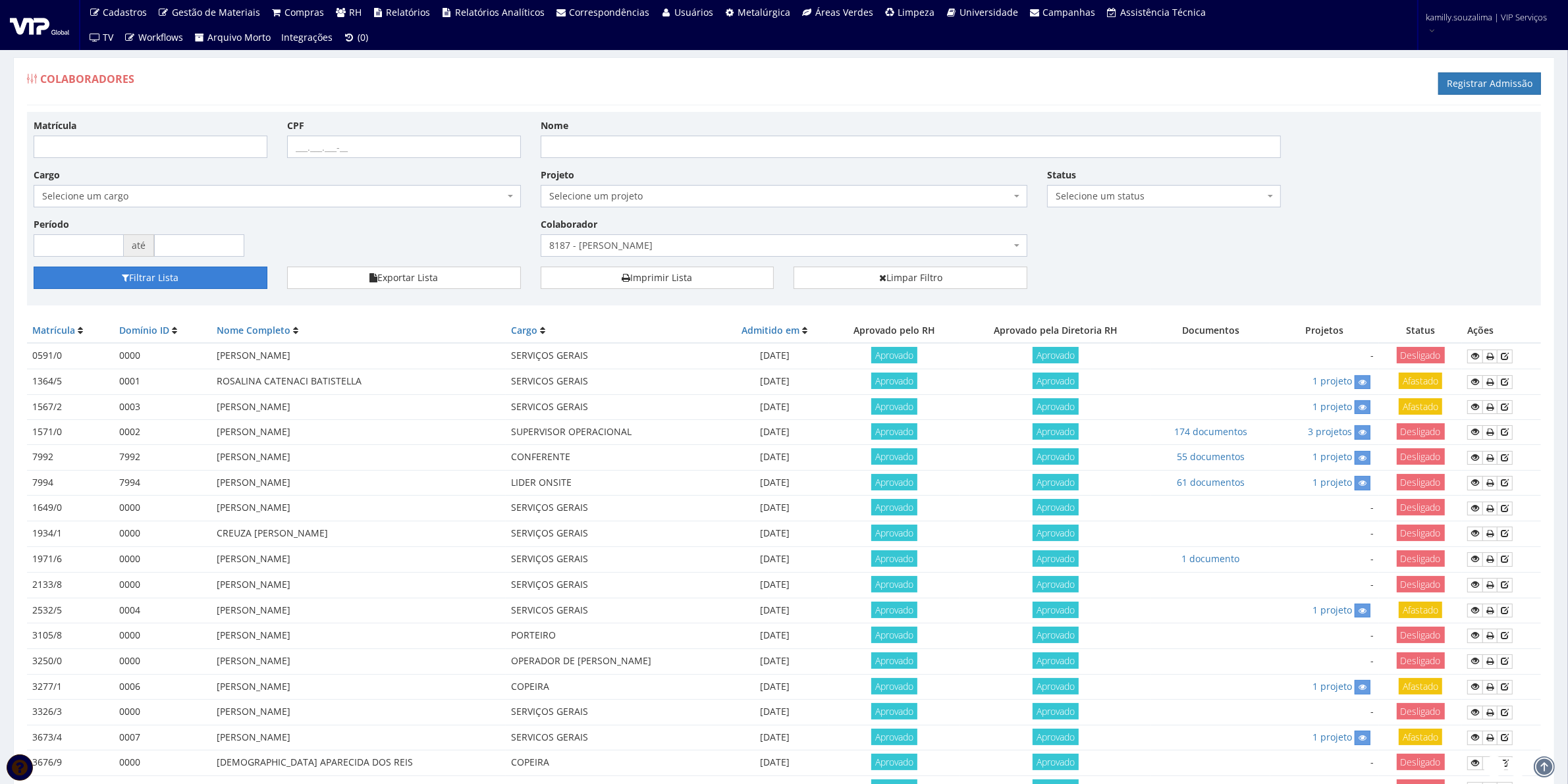
click at [177, 284] on button "Filtrar Lista" at bounding box center [150, 277] width 234 height 22
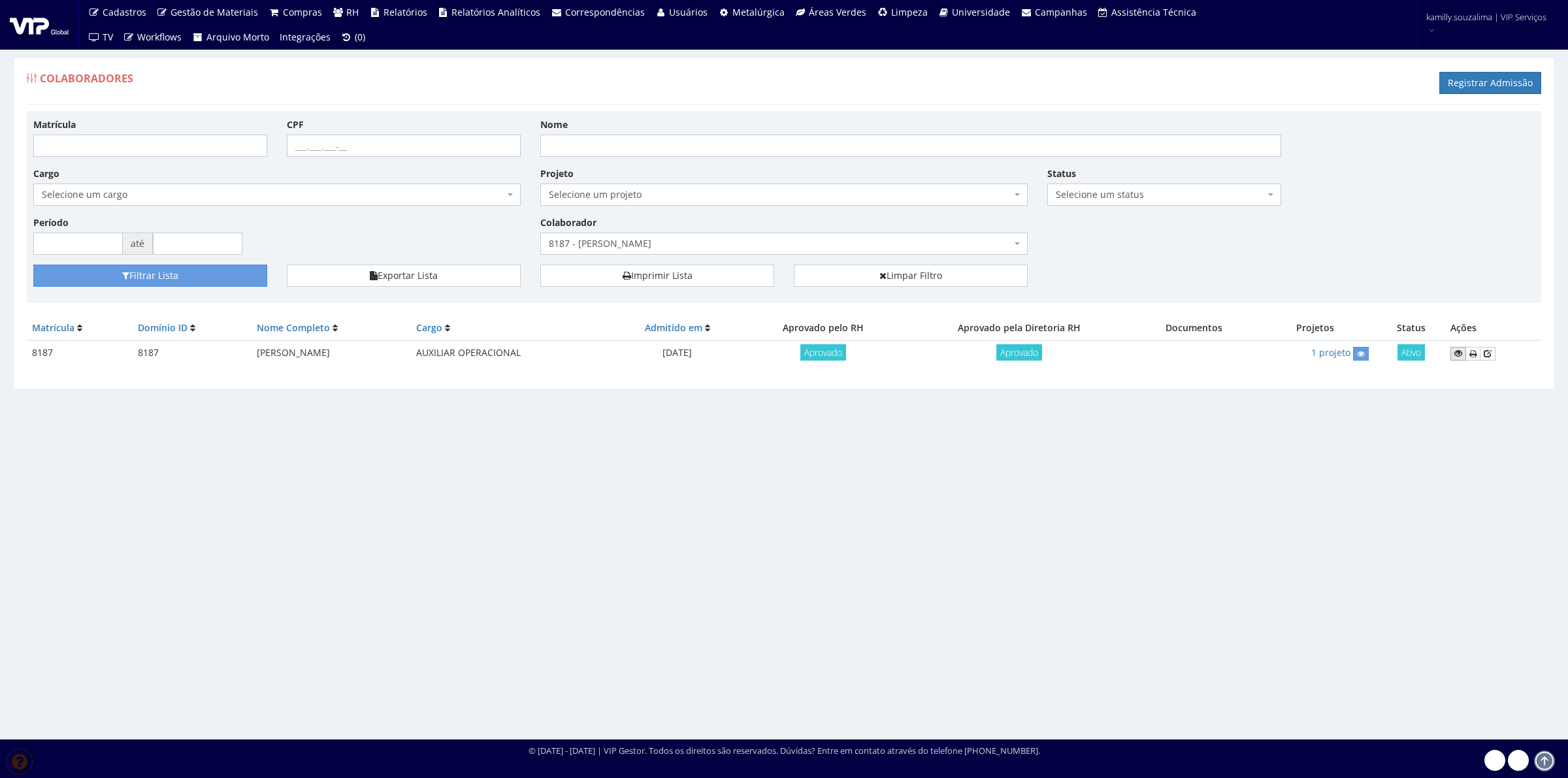
click at [1462, 350] on icon at bounding box center [1459, 353] width 8 height 9
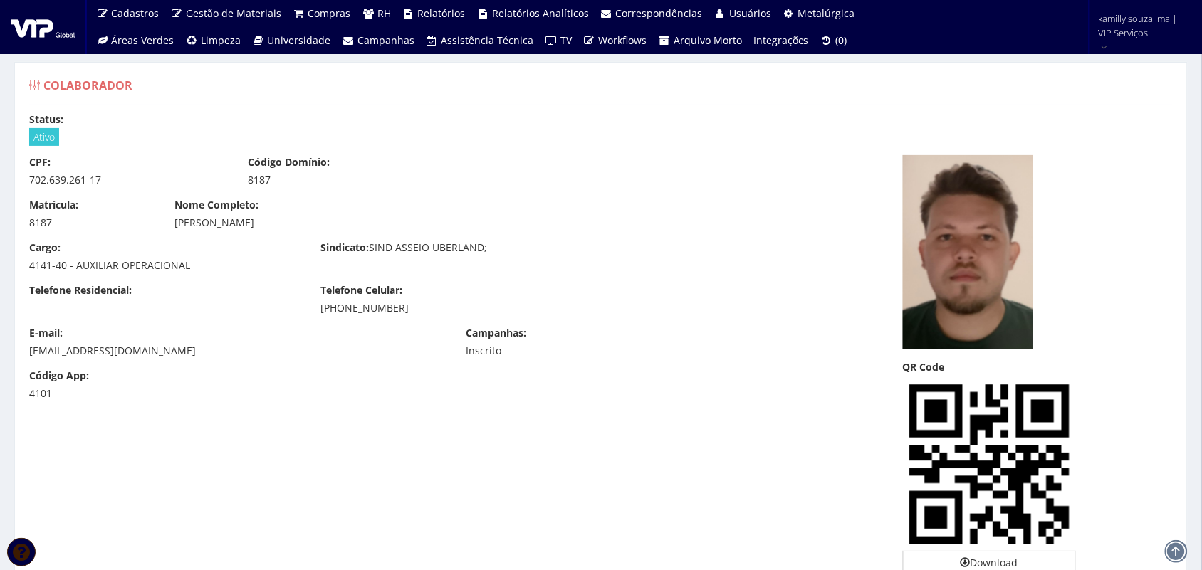
drag, startPoint x: 367, startPoint y: 221, endPoint x: 168, endPoint y: 229, distance: 198.8
click at [168, 229] on div "Nome Completo: ARTHUR ANDRADE RODRIGUES DE LIRA" at bounding box center [455, 214] width 582 height 32
copy div "[PERSON_NAME]"
drag, startPoint x: 137, startPoint y: 182, endPoint x: 0, endPoint y: 189, distance: 136.9
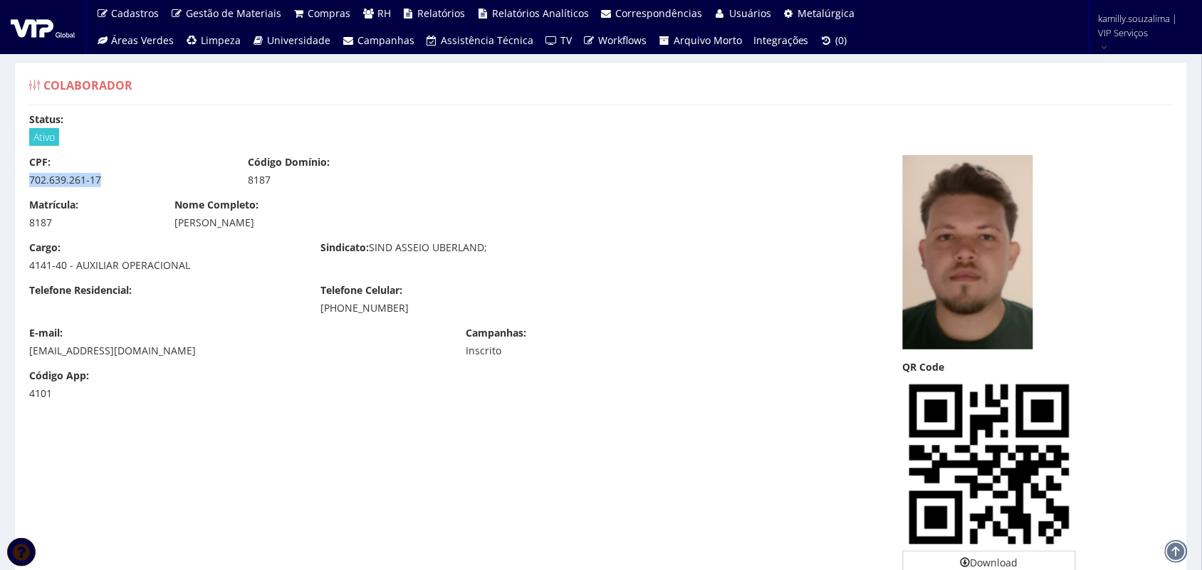
copy div "702.639.261-17"
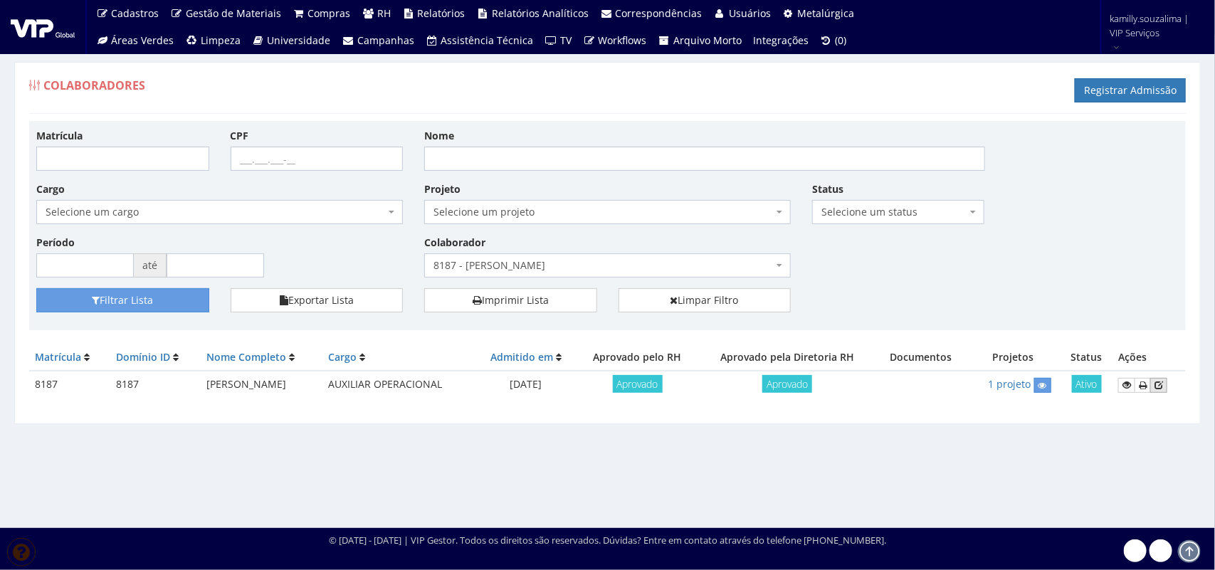
click at [1167, 382] on link at bounding box center [1158, 385] width 17 height 15
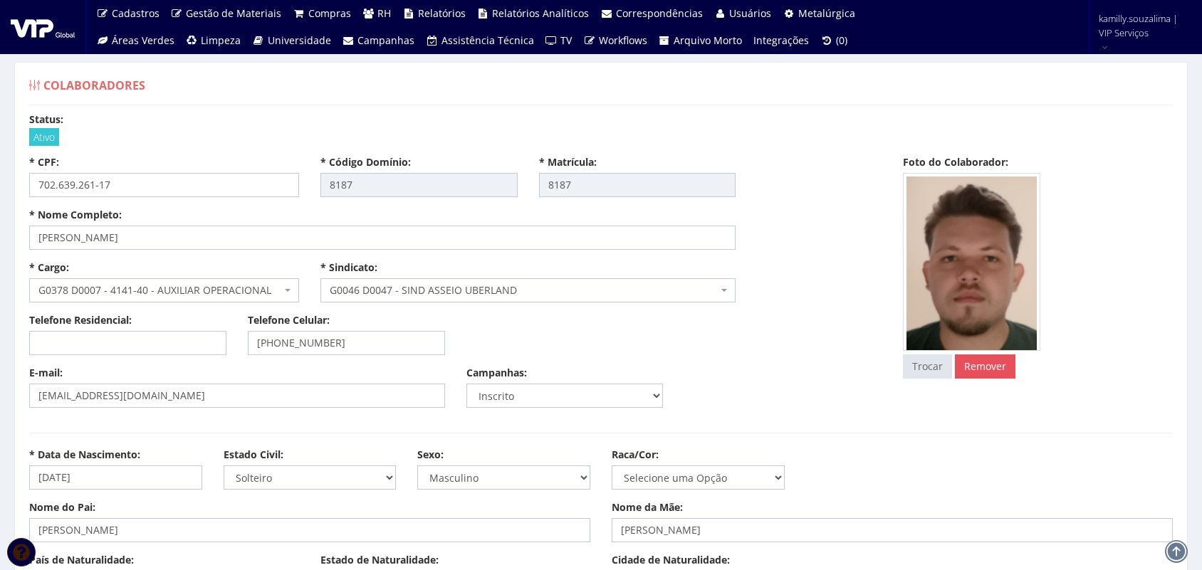
select select
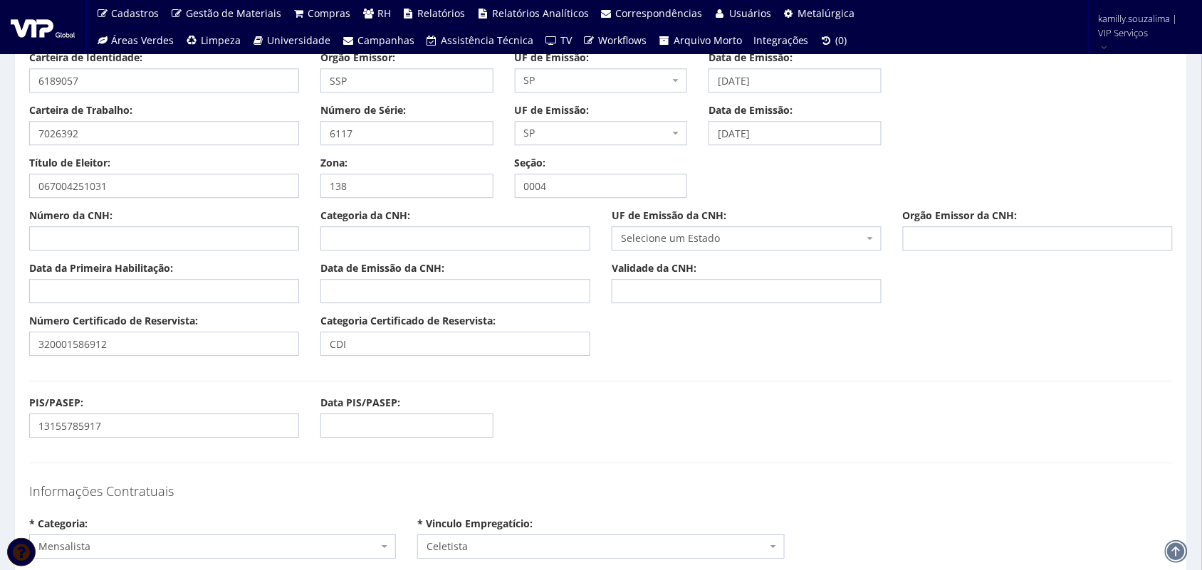
scroll to position [979, 0]
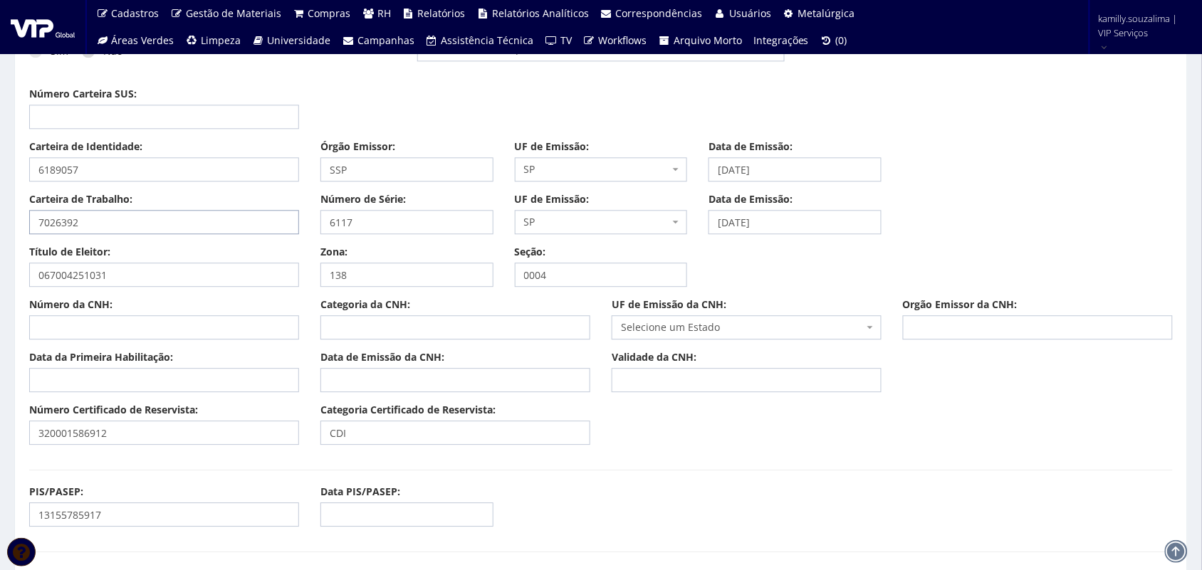
drag, startPoint x: 135, startPoint y: 228, endPoint x: 0, endPoint y: 258, distance: 138.5
drag, startPoint x: 367, startPoint y: 228, endPoint x: 319, endPoint y: 226, distance: 47.8
click at [319, 226] on div "Número de Série: 6117" at bounding box center [407, 213] width 194 height 42
click at [396, 230] on input "6117" at bounding box center [406, 222] width 173 height 24
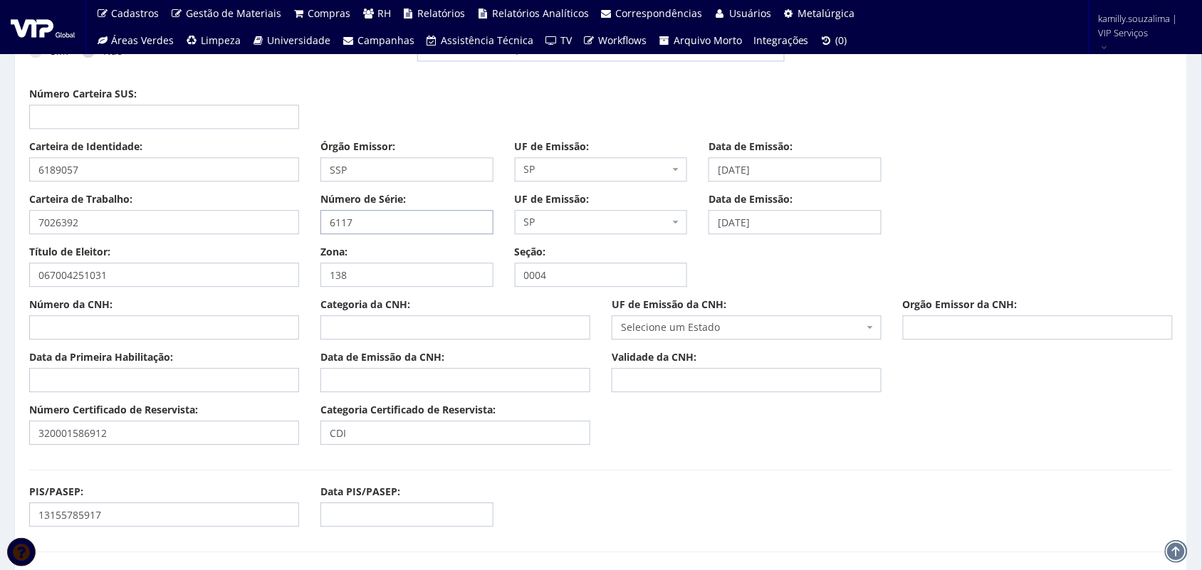
drag, startPoint x: 396, startPoint y: 230, endPoint x: 322, endPoint y: 219, distance: 75.6
click at [322, 219] on input "6117" at bounding box center [406, 222] width 173 height 24
drag, startPoint x: 814, startPoint y: 221, endPoint x: 703, endPoint y: 222, distance: 110.3
click at [703, 222] on div "Data de Emissão: 08/06/2021" at bounding box center [795, 213] width 194 height 42
click at [610, 162] on span "SP" at bounding box center [601, 169] width 173 height 24
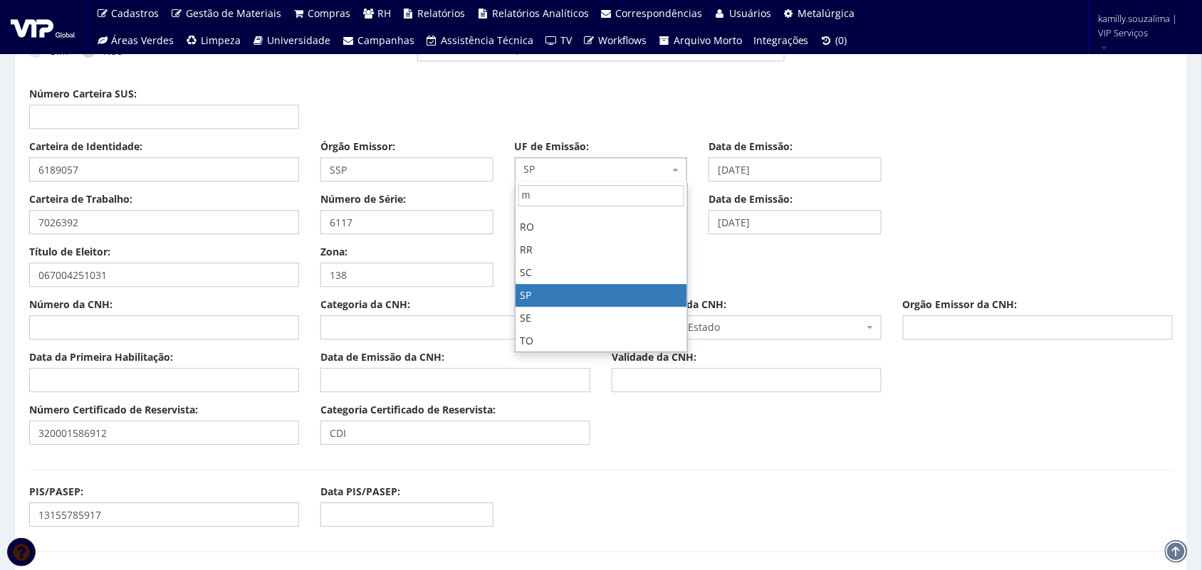
scroll to position [0, 0]
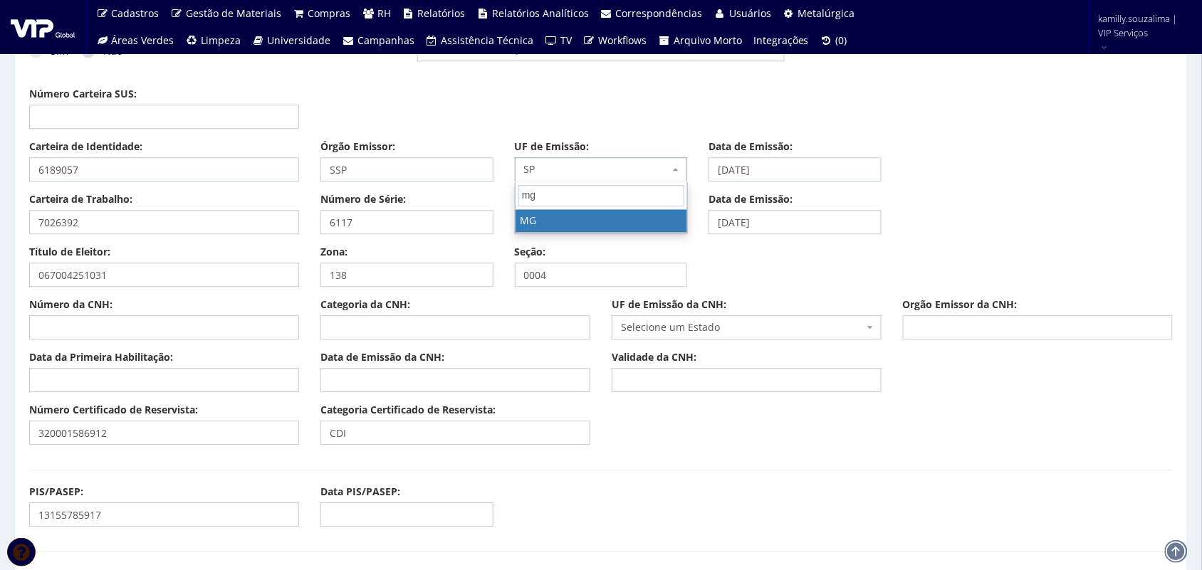
type input "mg"
select select "MG"
click at [606, 215] on span "SP" at bounding box center [601, 222] width 173 height 24
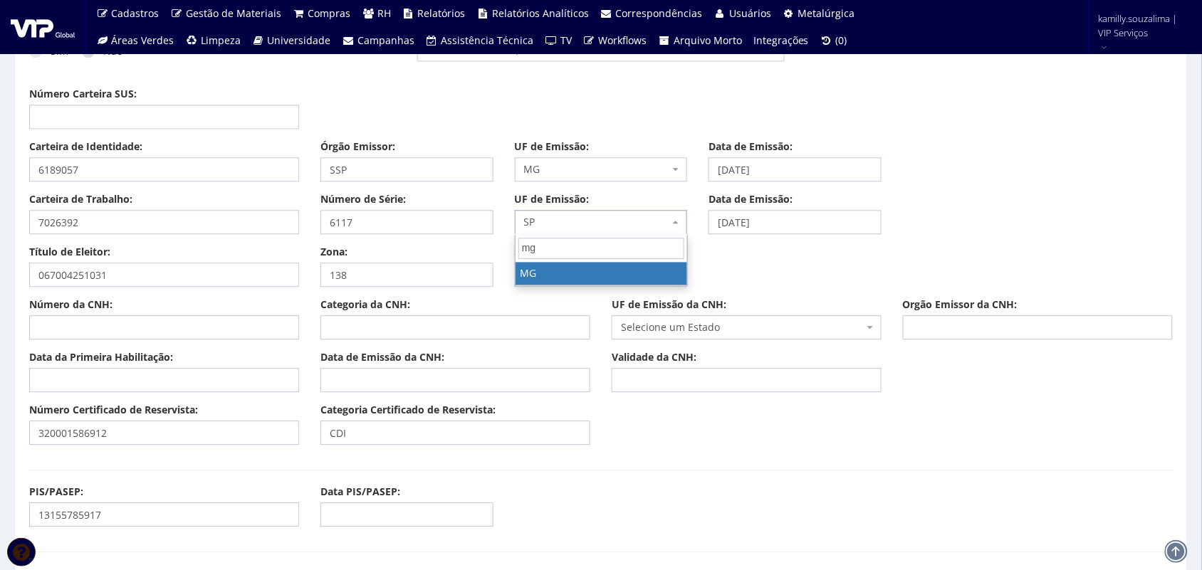
type input "mg"
select select "MG"
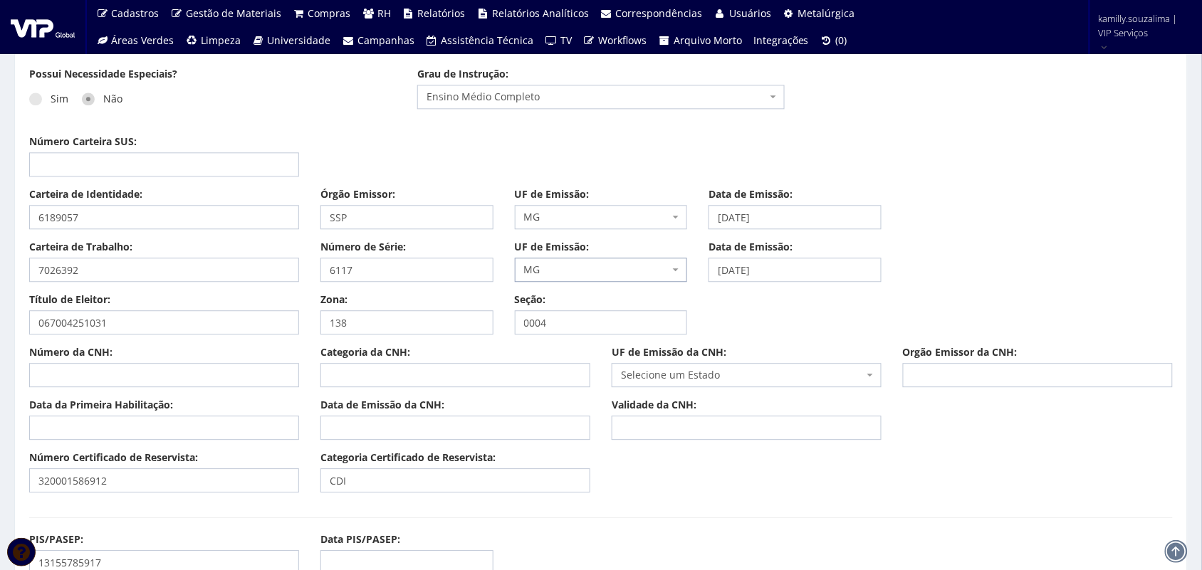
scroll to position [890, 0]
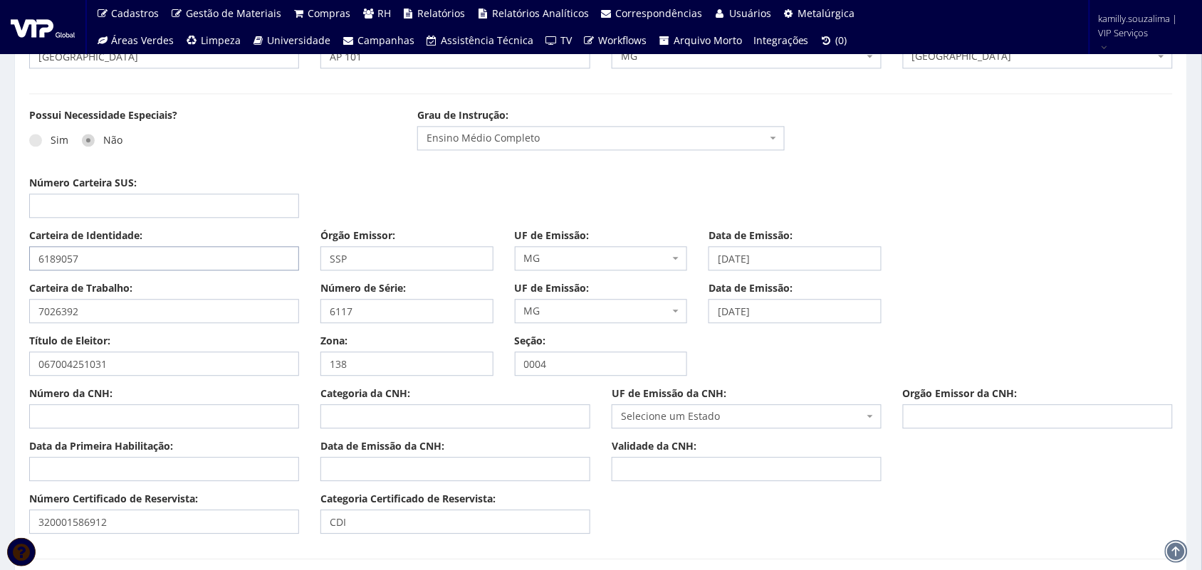
drag, startPoint x: 23, startPoint y: 258, endPoint x: 0, endPoint y: 261, distance: 22.9
drag, startPoint x: 806, startPoint y: 261, endPoint x: 683, endPoint y: 262, distance: 122.4
click at [683, 262] on div "Carteira de Identidade: 6189057 Órgão Emissor: SSP UF de Emissão: Selecione um …" at bounding box center [601, 254] width 1165 height 53
drag, startPoint x: 175, startPoint y: 513, endPoint x: 0, endPoint y: 516, distance: 175.1
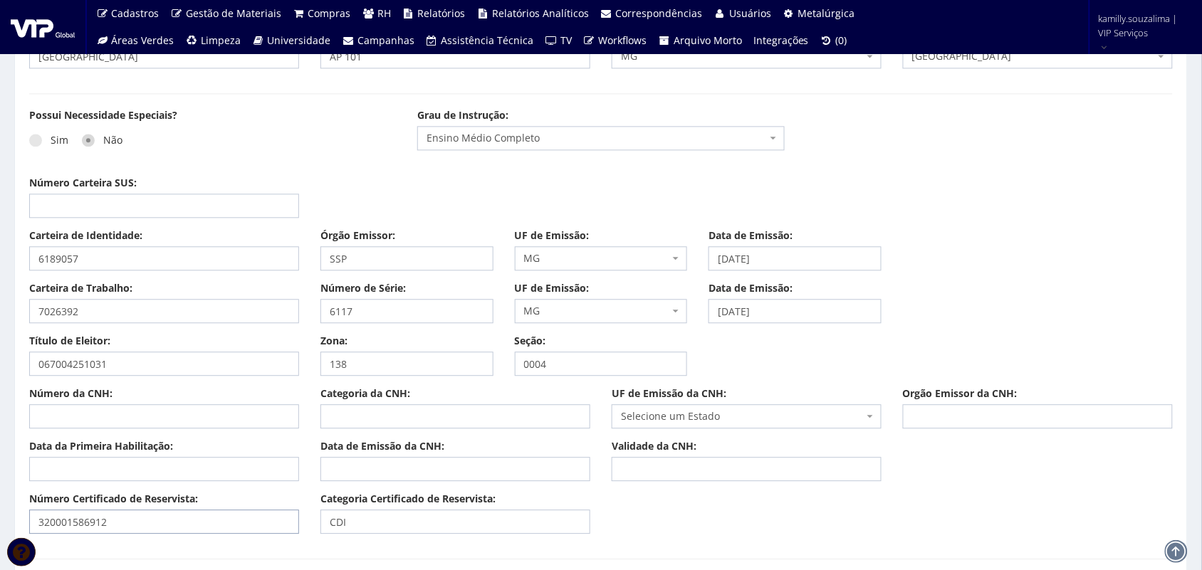
drag, startPoint x: 154, startPoint y: 361, endPoint x: 0, endPoint y: 340, distance: 155.1
drag, startPoint x: 367, startPoint y: 370, endPoint x: 320, endPoint y: 371, distance: 47.0
click at [320, 371] on input "138" at bounding box center [406, 364] width 173 height 24
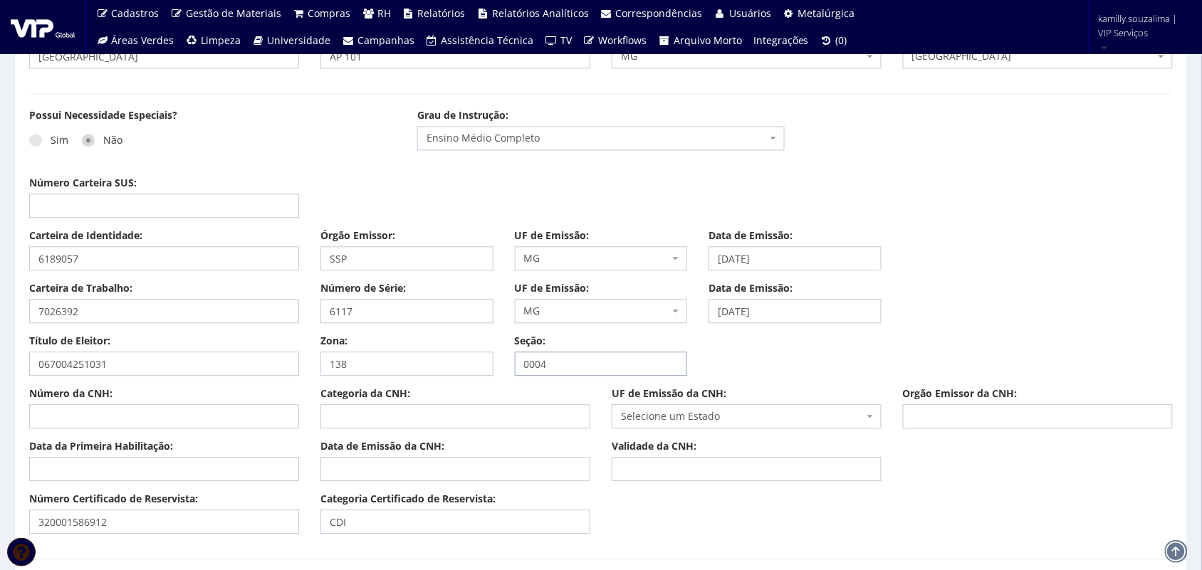
drag, startPoint x: 589, startPoint y: 372, endPoint x: 463, endPoint y: 370, distance: 126.0
click at [463, 370] on div "Título de Eleitor: 067004251031 Zona: 138 Seção: 0004" at bounding box center [601, 360] width 1165 height 53
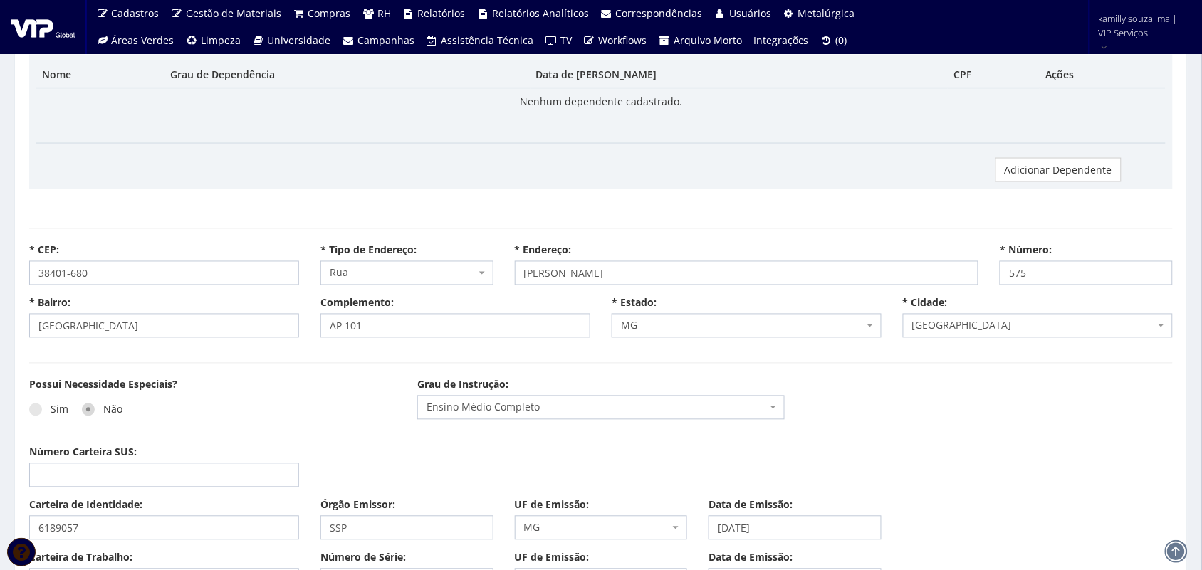
scroll to position [534, 0]
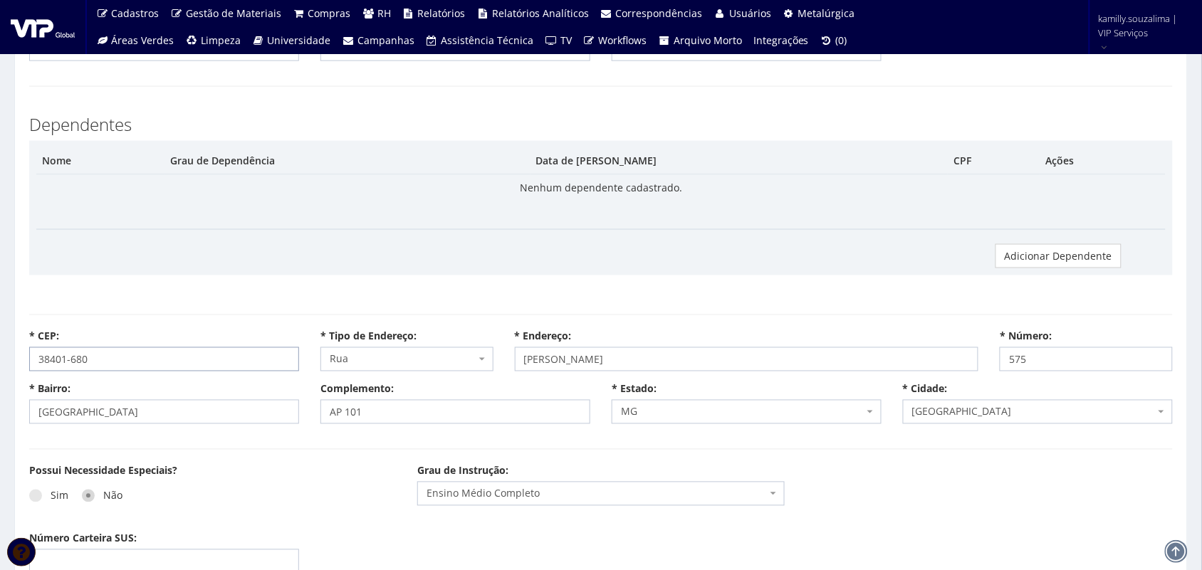
drag, startPoint x: 7, startPoint y: 352, endPoint x: 0, endPoint y: 347, distance: 9.1
select select
type input "Carregando..."
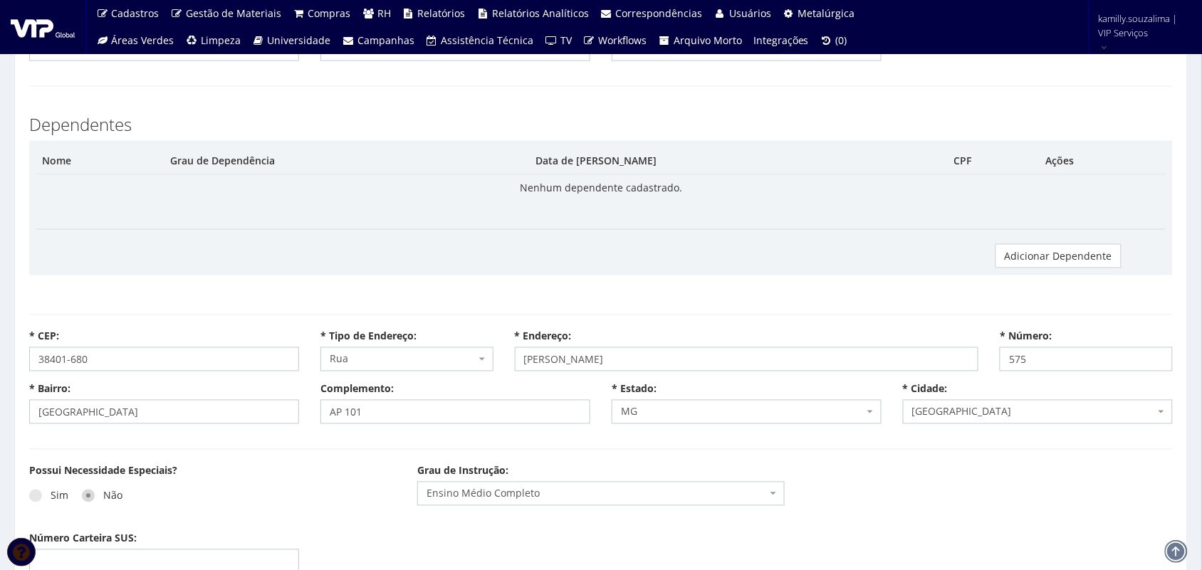
type input "Carregando..."
select select
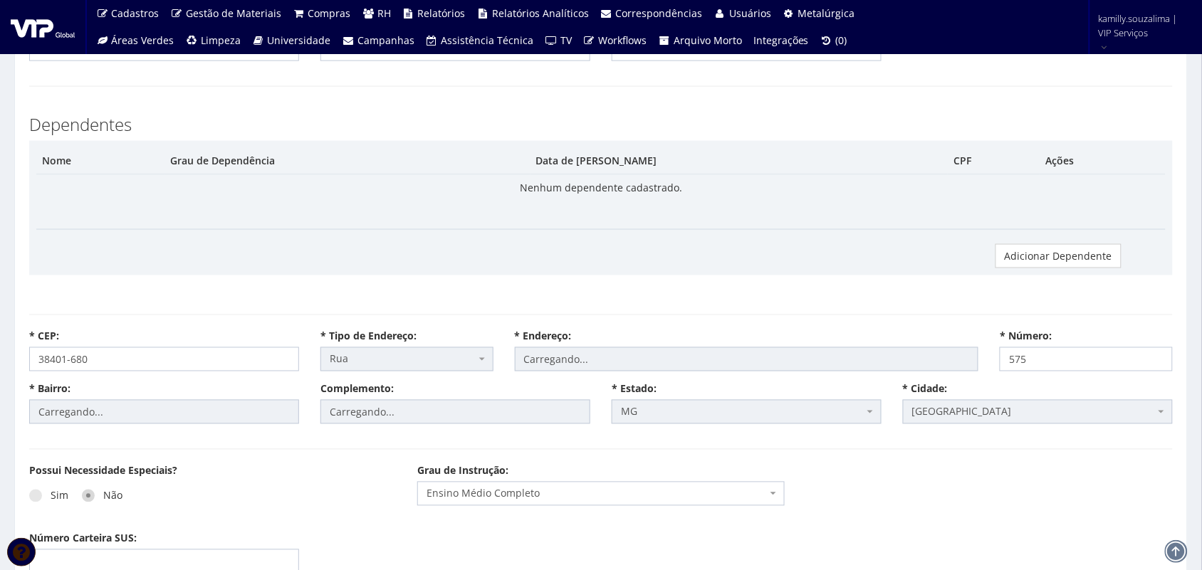
select select "rua"
type input "Sebastião Martins da Silva"
type input "Jardim Brasília"
select select "13"
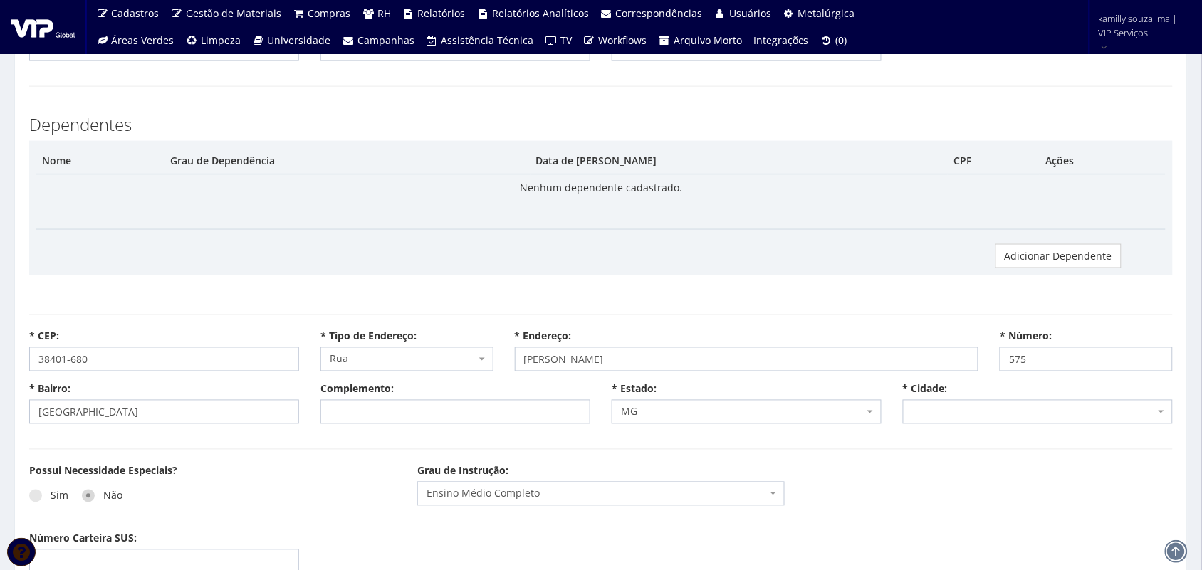
select select "2389"
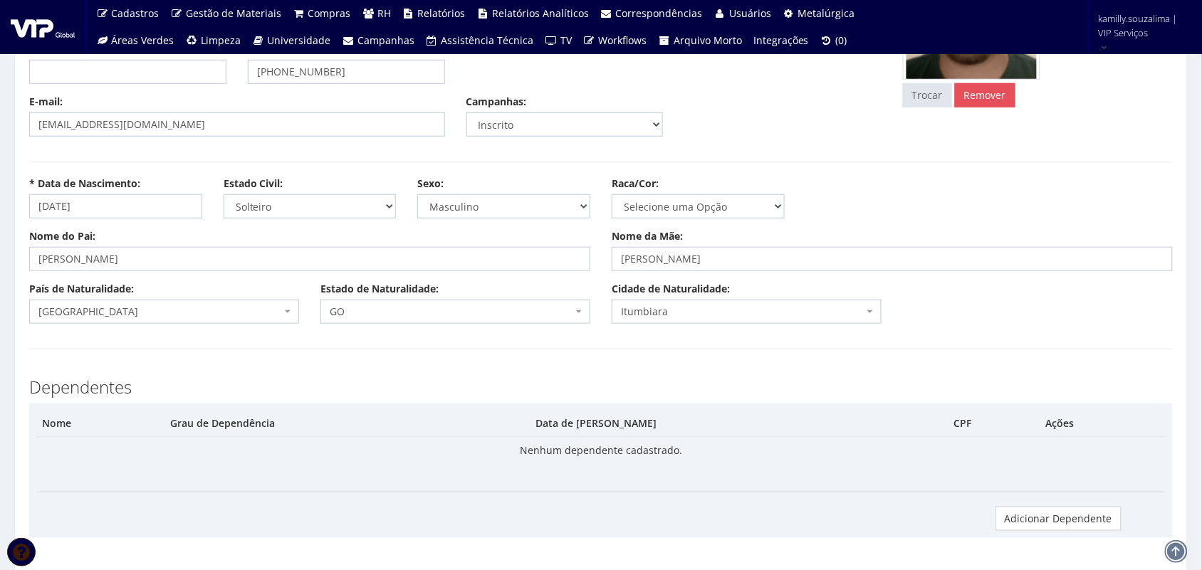
scroll to position [267, 0]
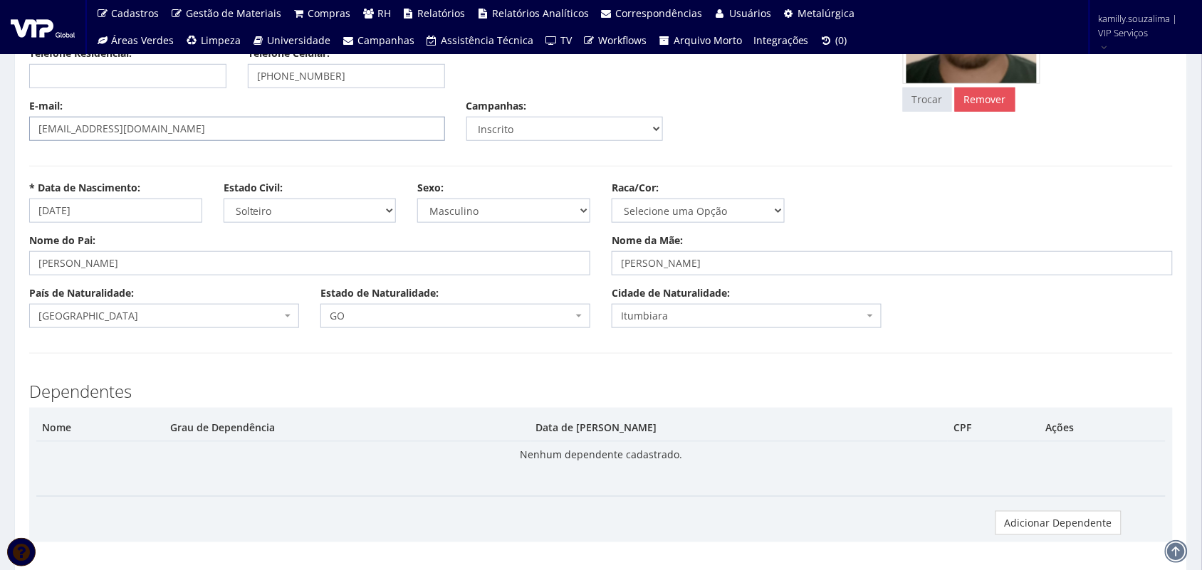
select select
type input "Carregando..."
select select
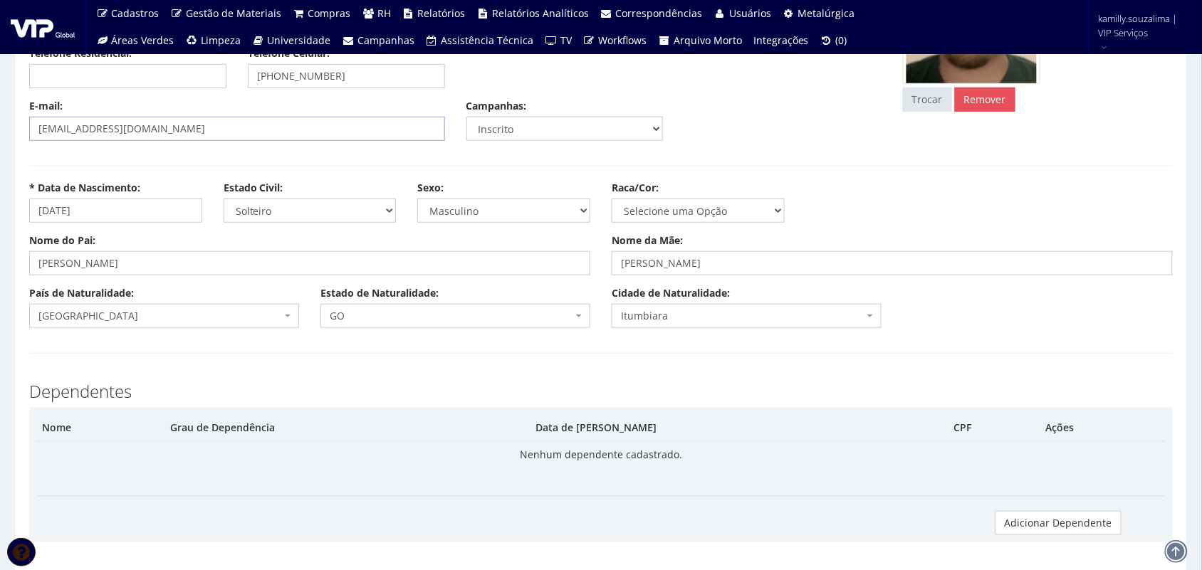
select select
drag, startPoint x: 211, startPoint y: 128, endPoint x: 0, endPoint y: 148, distance: 212.3
select select "rua"
type input "Sebastião Martins da Silva"
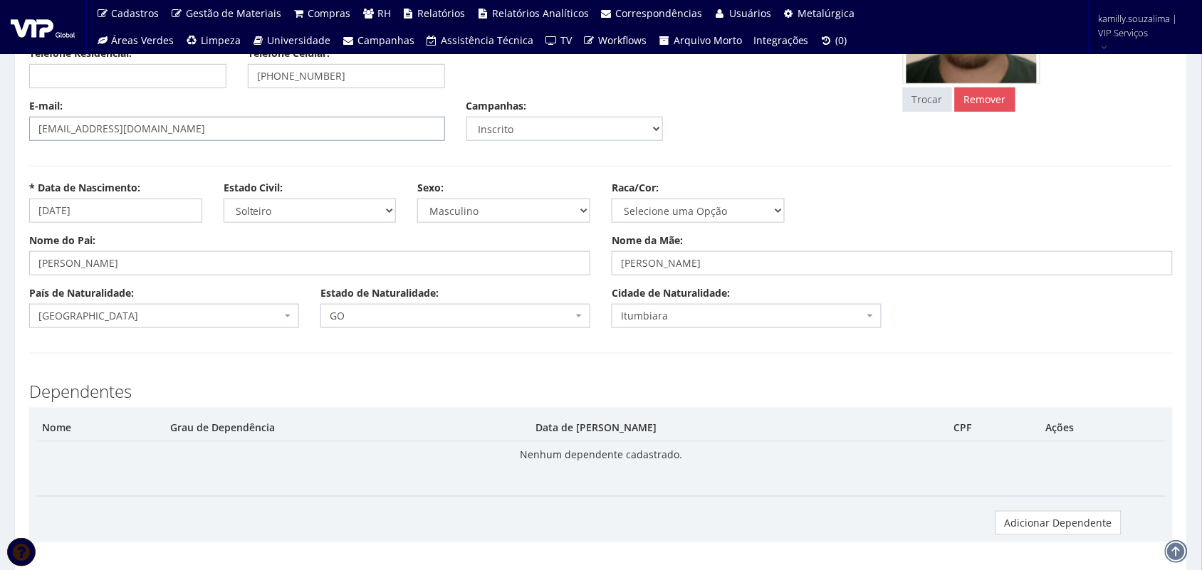
type input "Jardim Brasília"
select select "13"
select select "2389"
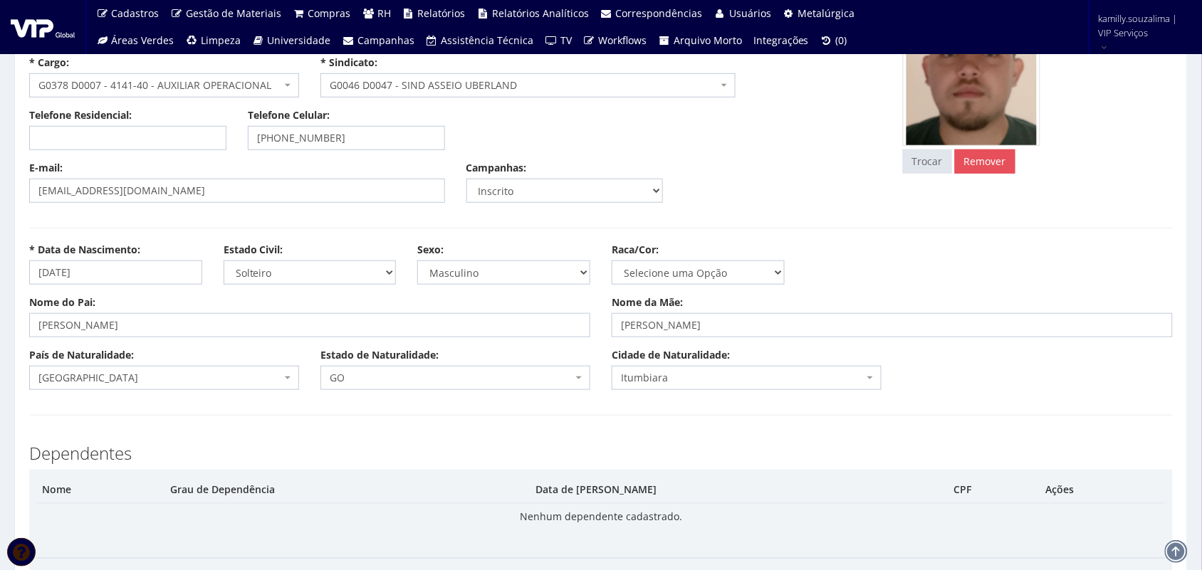
scroll to position [178, 0]
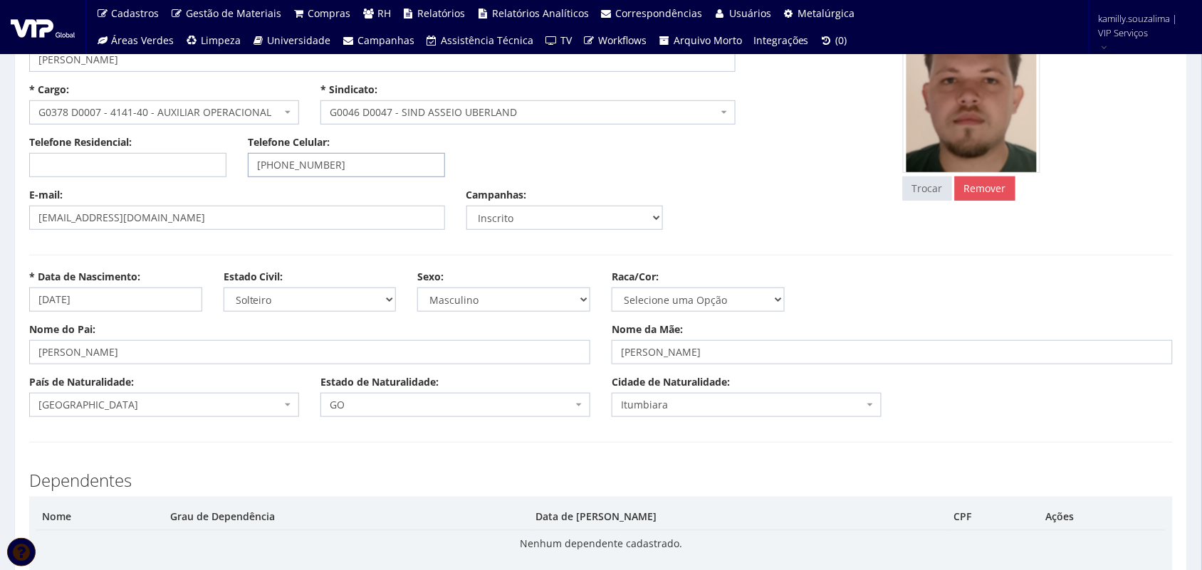
drag, startPoint x: 367, startPoint y: 164, endPoint x: 279, endPoint y: 165, distance: 87.6
click at [279, 165] on input "(64) 99232-1106" at bounding box center [346, 165] width 197 height 24
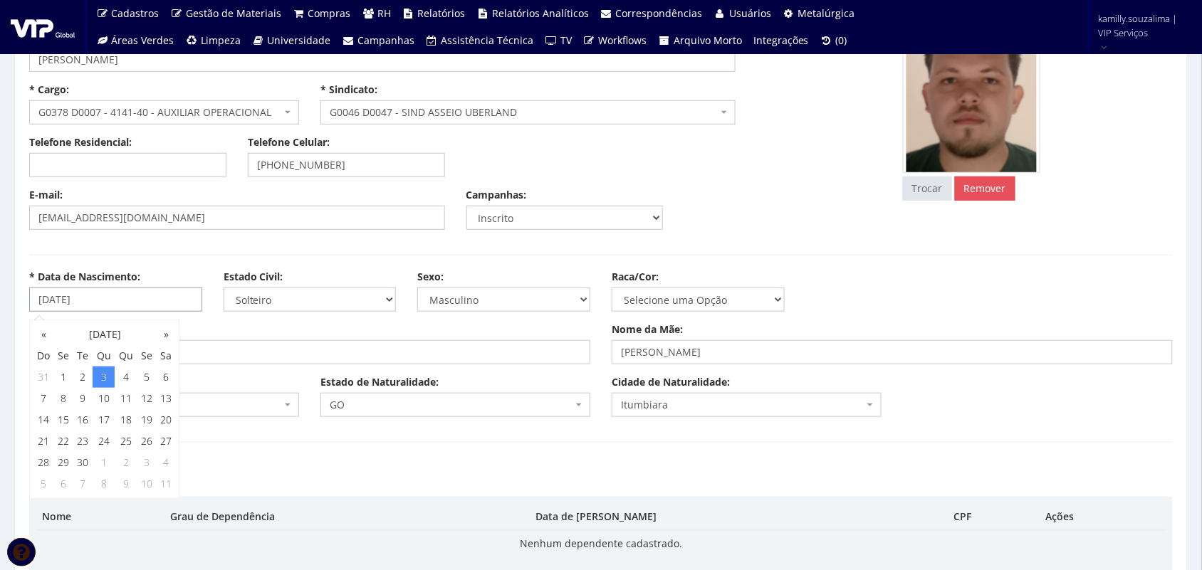
drag, startPoint x: 90, startPoint y: 300, endPoint x: 0, endPoint y: 290, distance: 90.3
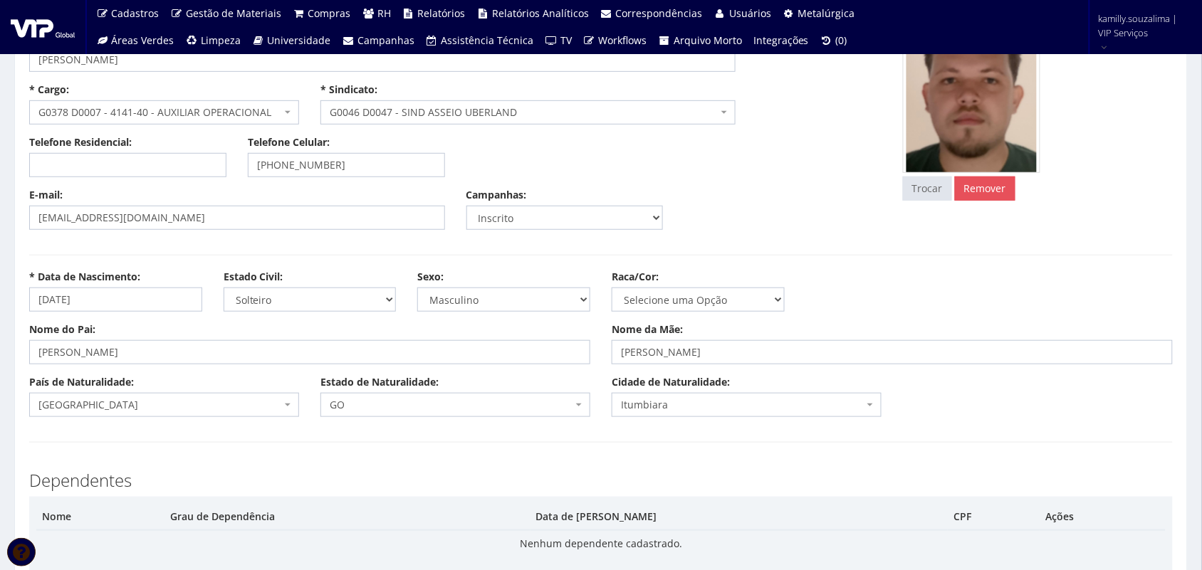
click at [356, 502] on div "Nome Grau de Dependência Data de Nascimento CPF Ações Nenhum dependente cadastr…" at bounding box center [600, 564] width 1143 height 135
drag, startPoint x: 219, startPoint y: 354, endPoint x: 0, endPoint y: 346, distance: 219.4
drag, startPoint x: 813, startPoint y: 349, endPoint x: 582, endPoint y: 351, distance: 231.4
click at [582, 351] on div "Nome do Pai: CELIO RODRIGUES DE LIRA Nome da Mãe: JOANA DAR'C MARTINS DE ANDRADE" at bounding box center [601, 348] width 1165 height 53
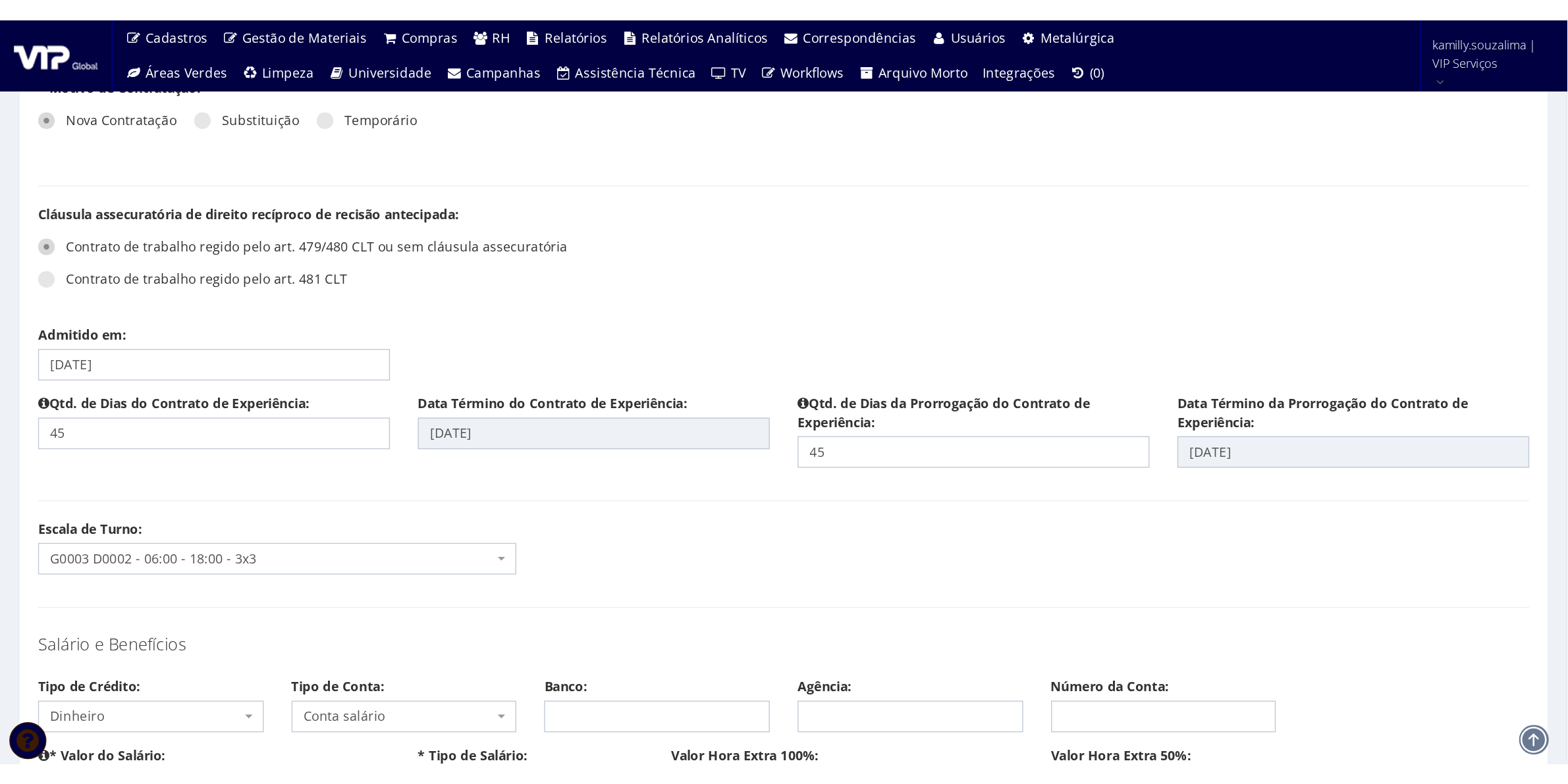
scroll to position [1481, 0]
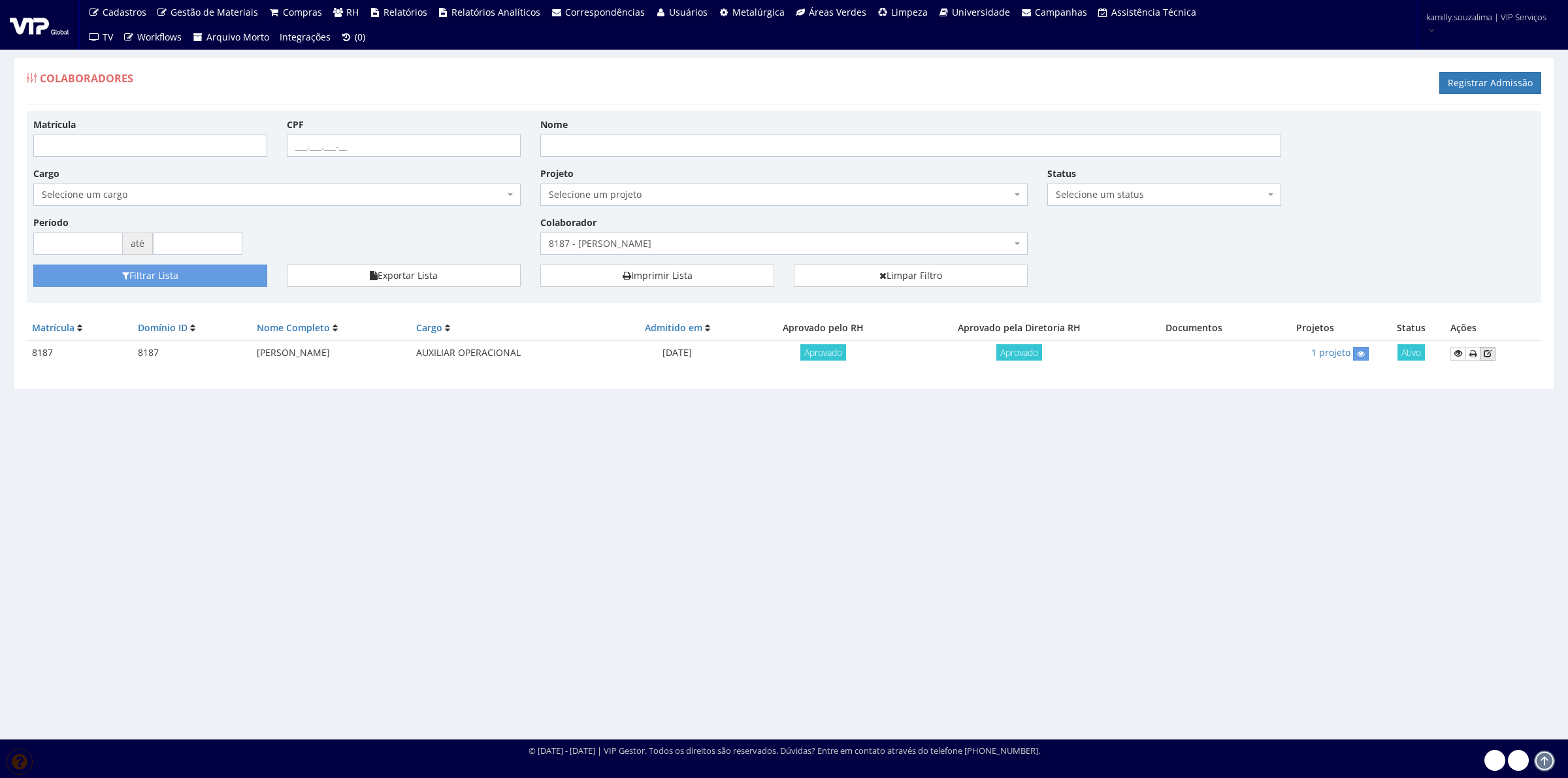
click at [1492, 357] on icon at bounding box center [1488, 353] width 8 height 9
click at [496, 534] on div "Colaboradores Registrar Admissão Matrícula CPF Nome Cargo Selecione um cargo G0…" at bounding box center [784, 386] width 1568 height 706
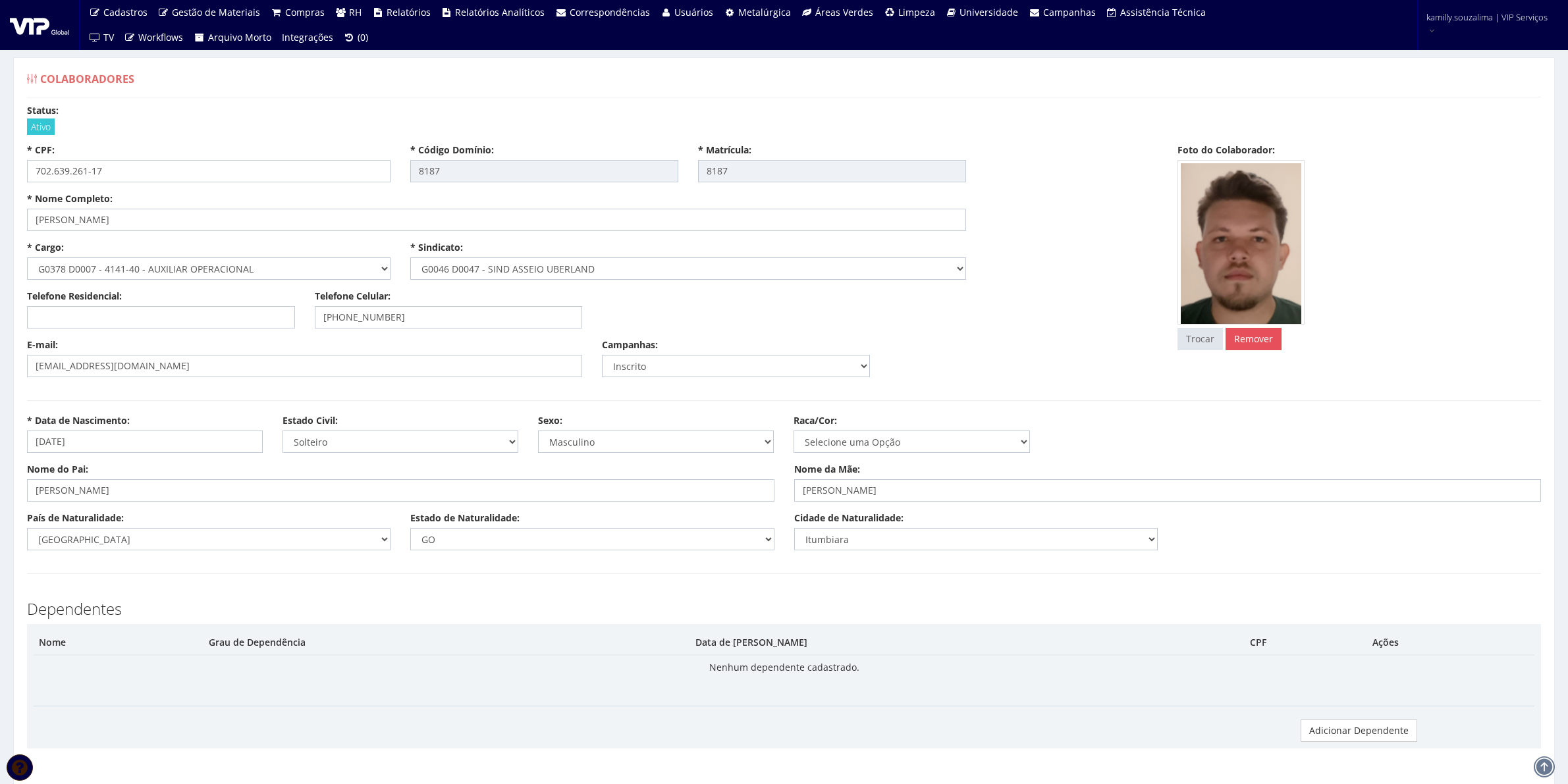
select select
type input "1.541,23"
type input "0,00"
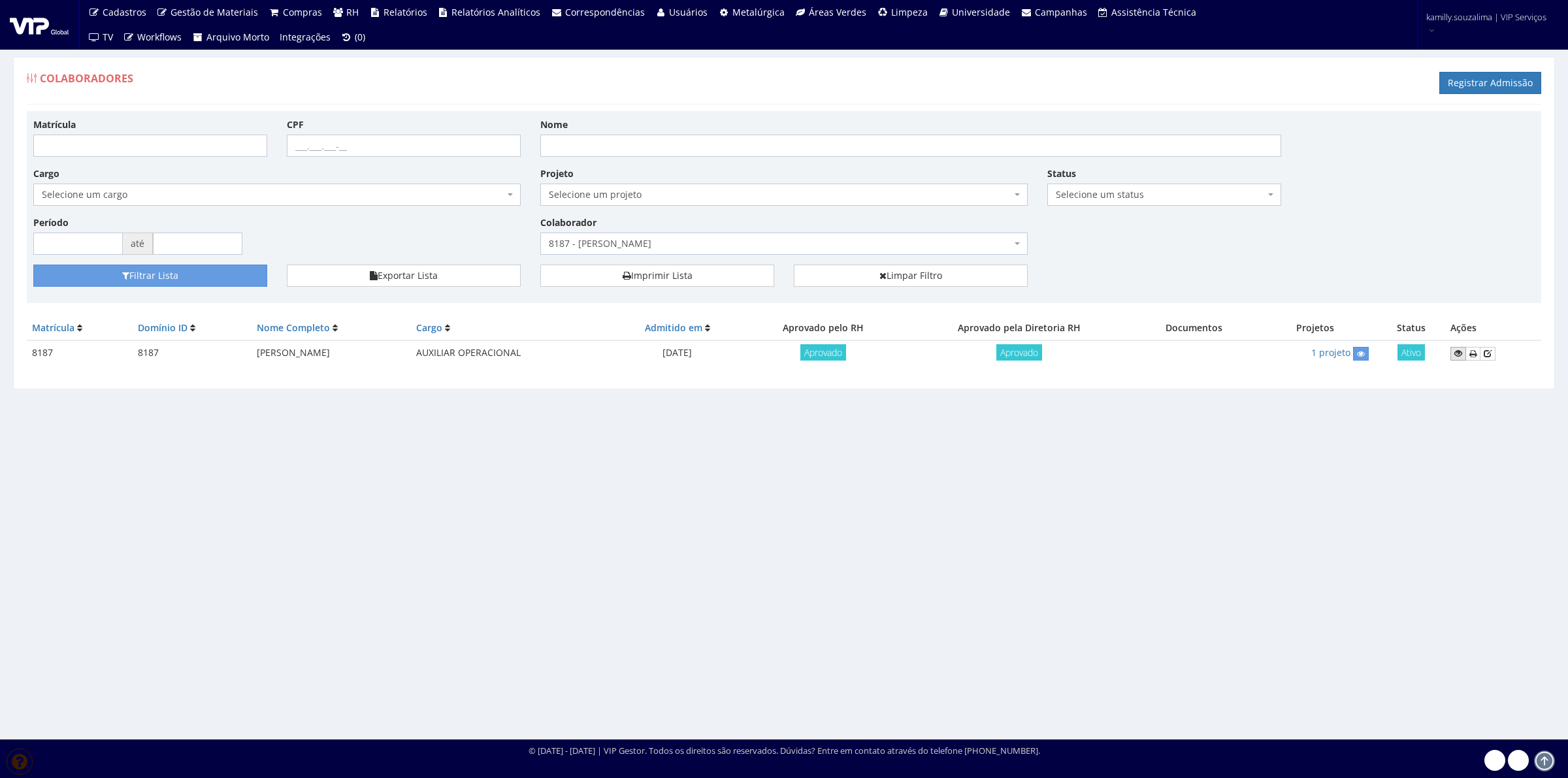
click at [1462, 356] on icon at bounding box center [1459, 353] width 8 height 9
